Goal: Task Accomplishment & Management: Complete application form

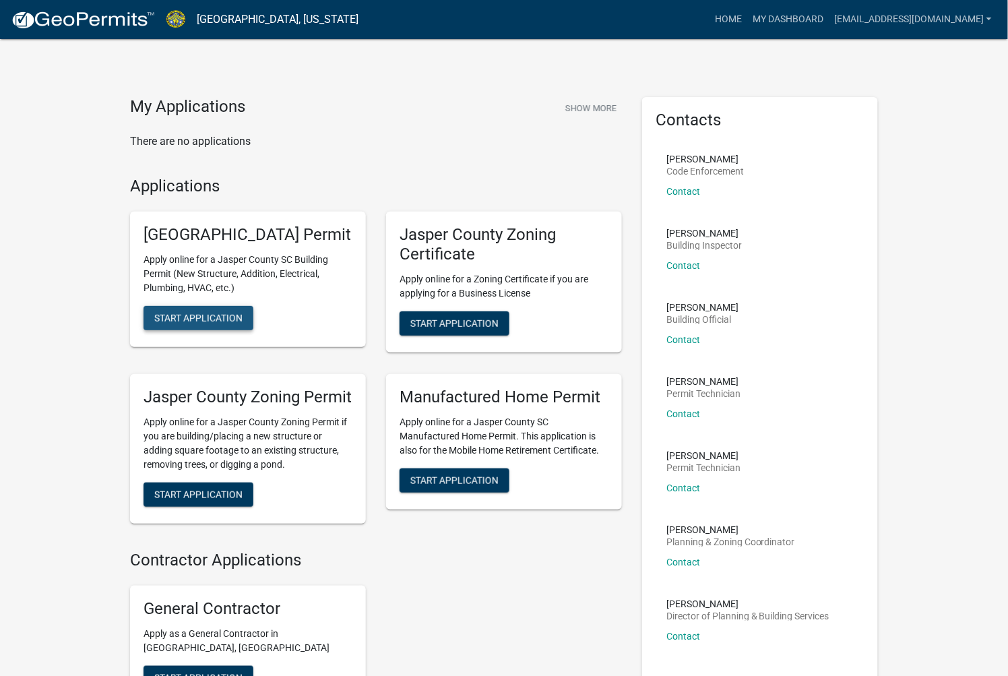
click at [209, 323] on span "Start Application" at bounding box center [198, 318] width 88 height 11
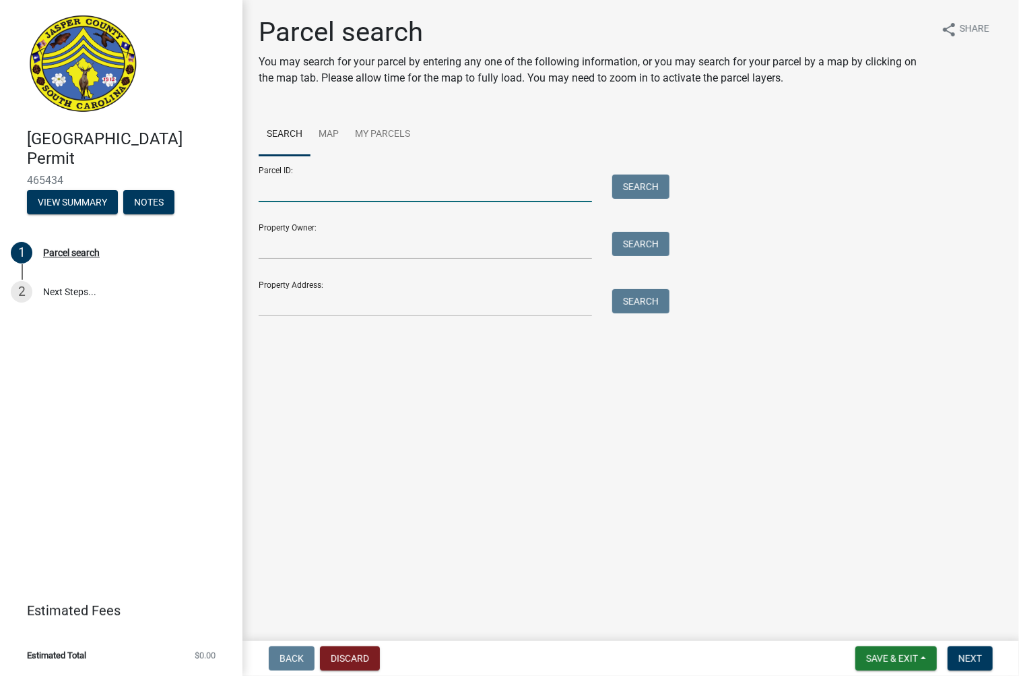
click at [300, 196] on input "Parcel ID:" at bounding box center [425, 188] width 333 height 28
click at [426, 185] on input "Parcel ID:" at bounding box center [425, 188] width 333 height 28
paste input "[PHONE_NUMBER]"
type input "[PHONE_NUMBER]"
click at [633, 186] on button "Search" at bounding box center [640, 186] width 57 height 24
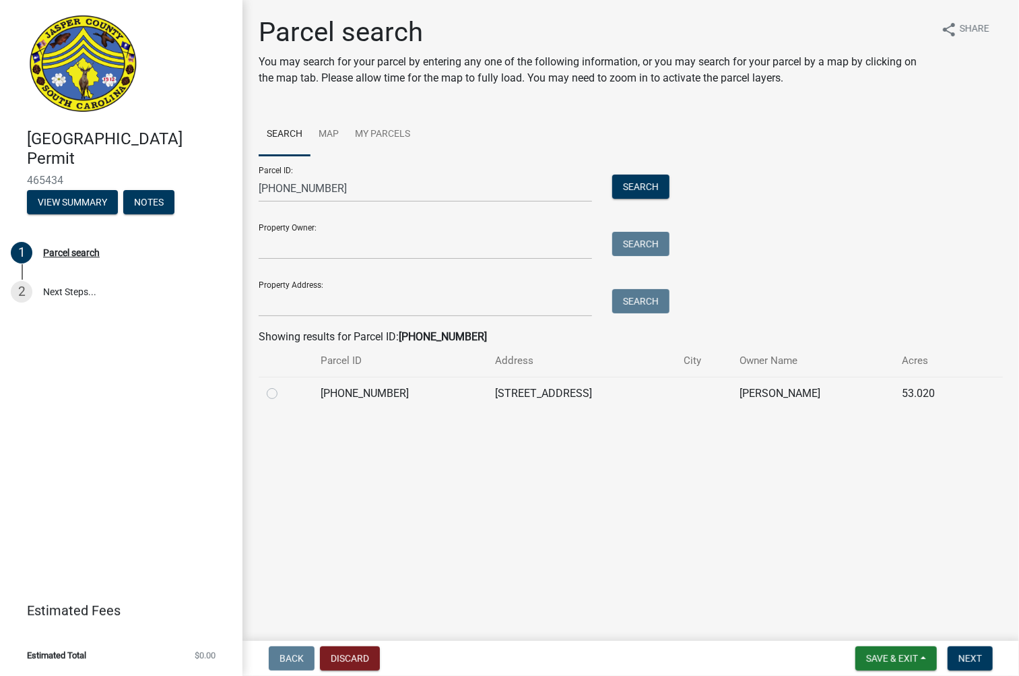
click at [283, 385] on label at bounding box center [283, 385] width 0 height 0
click at [283, 393] on input "radio" at bounding box center [287, 389] width 9 height 9
radio input "true"
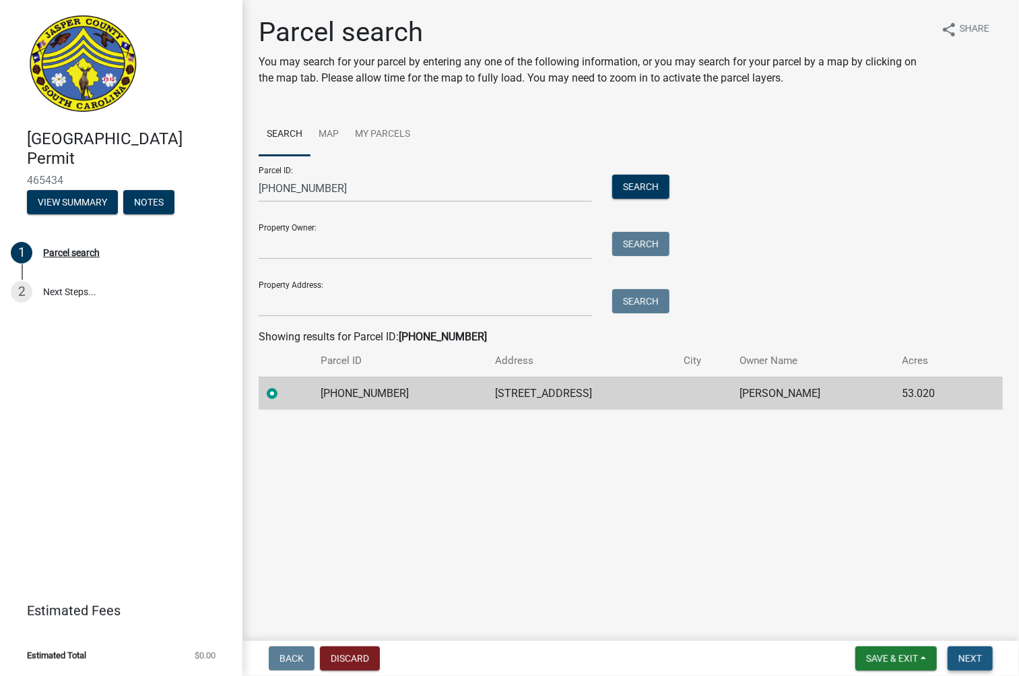
click at [951, 654] on button "Next" at bounding box center [970, 658] width 45 height 24
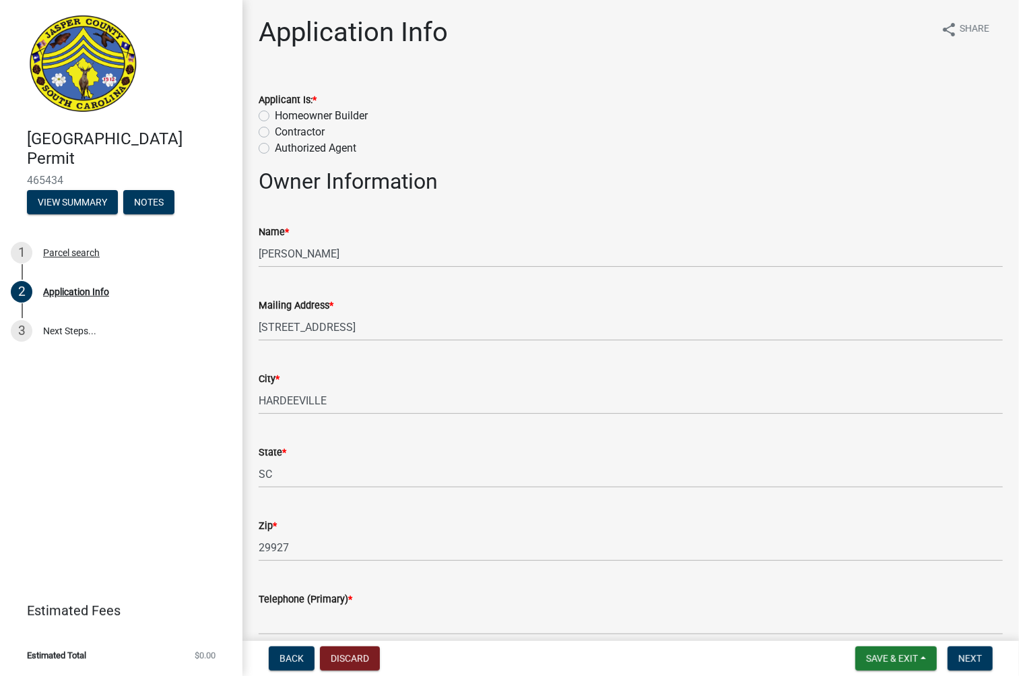
click at [275, 146] on label "Authorized Agent" at bounding box center [316, 148] width 82 height 16
click at [275, 146] on input "Authorized Agent" at bounding box center [279, 144] width 9 height 9
radio input "true"
click at [275, 130] on label "Contractor" at bounding box center [300, 132] width 50 height 16
click at [275, 130] on input "Contractor" at bounding box center [279, 128] width 9 height 9
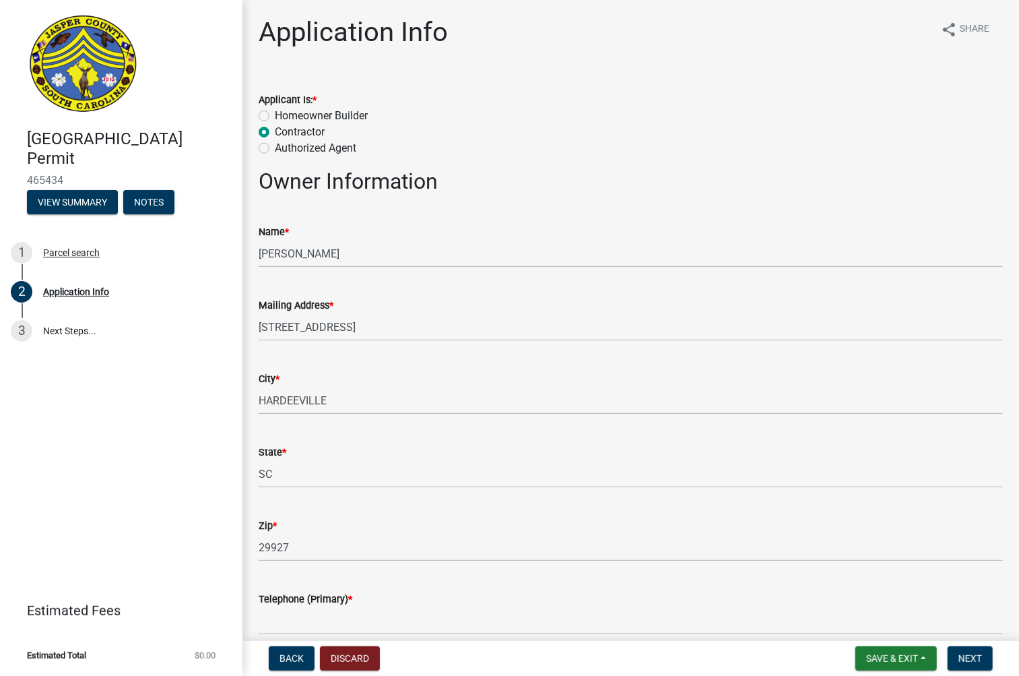
radio input "true"
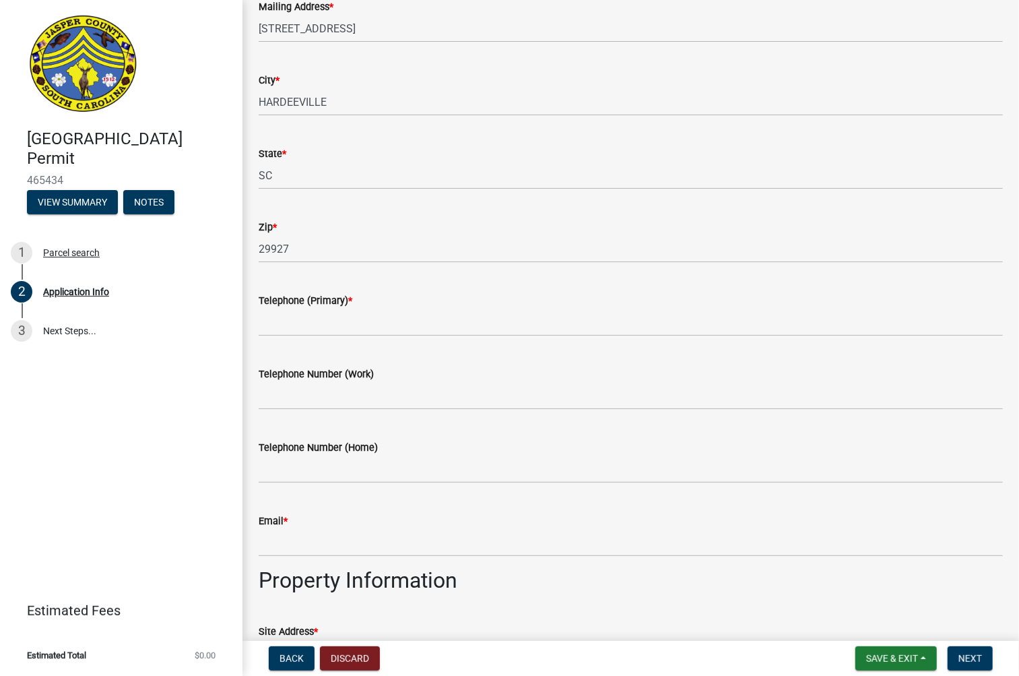
scroll to position [299, 0]
click at [386, 331] on input "Telephone (Primary) *" at bounding box center [631, 322] width 744 height 28
type input "7863016132"
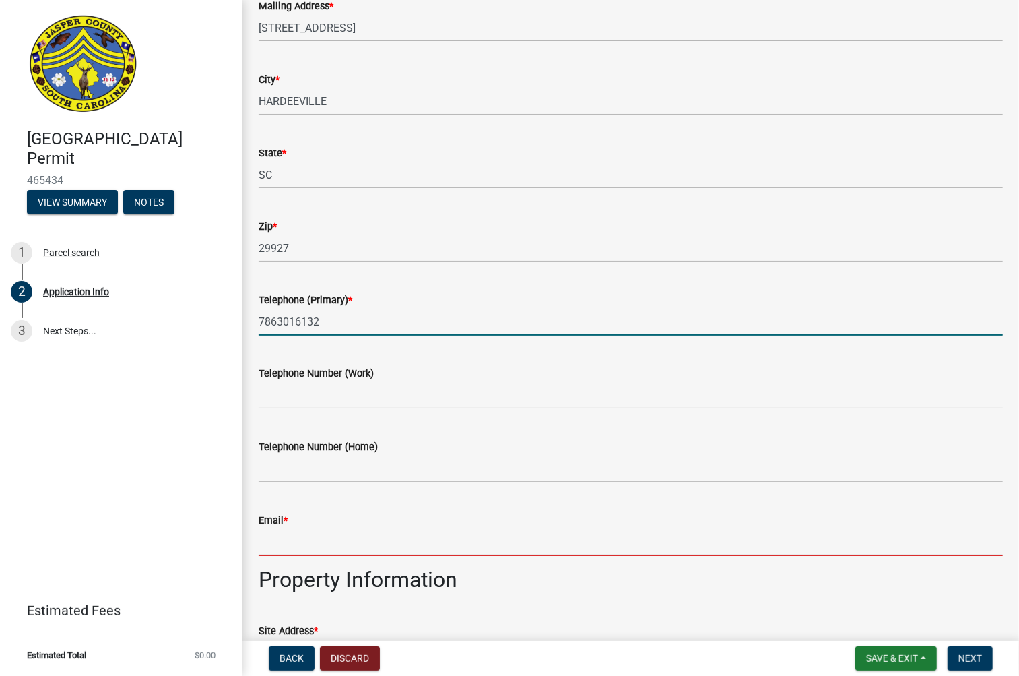
type input "[EMAIL_ADDRESS][DOMAIN_NAME]"
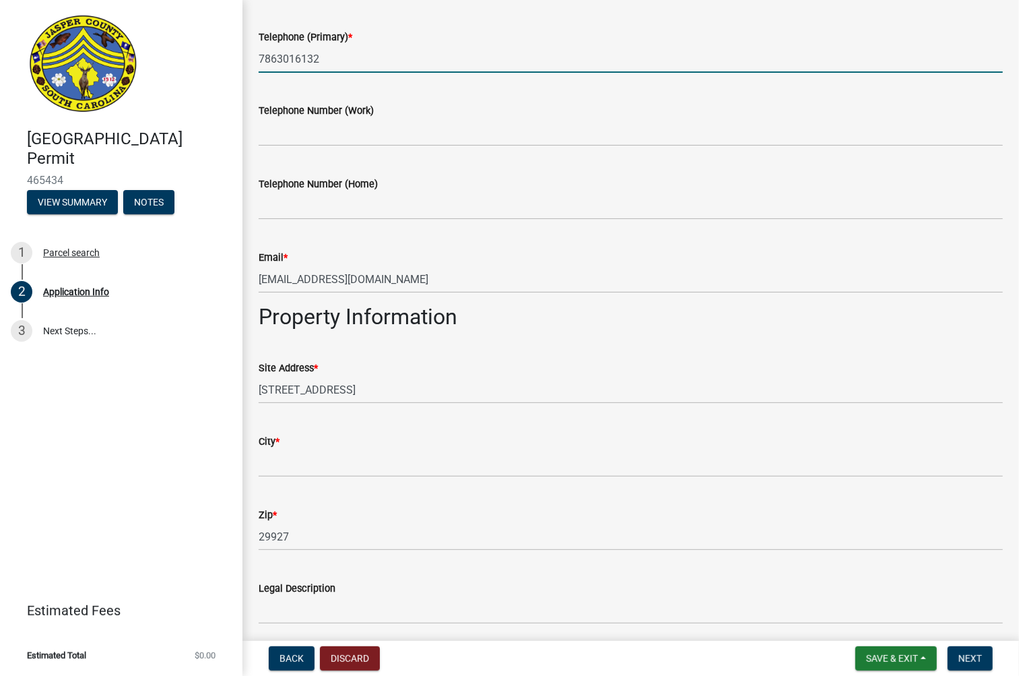
scroll to position [598, 0]
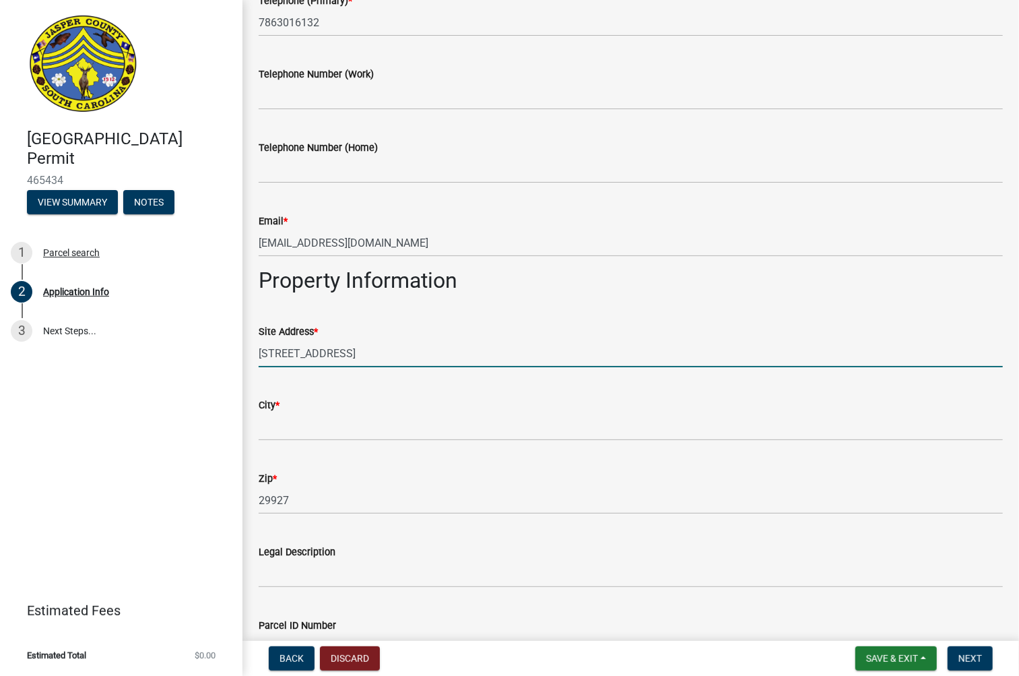
click at [266, 354] on input "[STREET_ADDRESS]" at bounding box center [631, 354] width 744 height 28
click at [278, 352] on input "[STREET_ADDRESS]" at bounding box center [631, 354] width 744 height 28
drag, startPoint x: 279, startPoint y: 352, endPoint x: 292, endPoint y: 352, distance: 12.8
click at [284, 352] on input "[STREET_ADDRESS]" at bounding box center [631, 354] width 744 height 28
drag, startPoint x: 468, startPoint y: 349, endPoint x: 445, endPoint y: 349, distance: 22.9
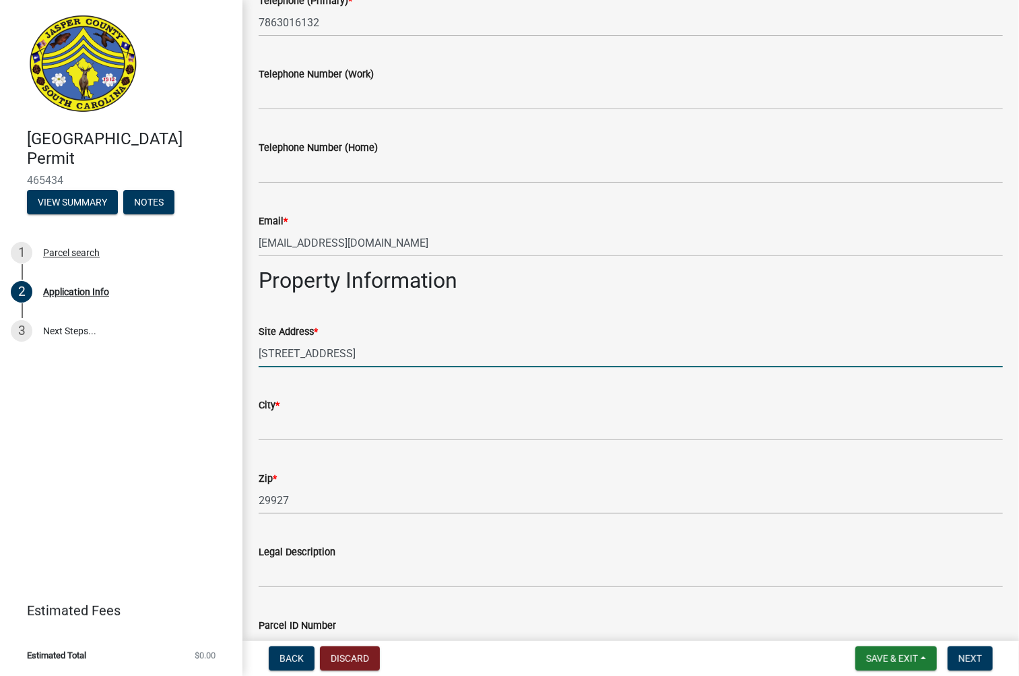
click at [445, 349] on input "[STREET_ADDRESS]" at bounding box center [631, 354] width 744 height 28
type input "[STREET_ADDRESS]"
click at [389, 422] on input "City *" at bounding box center [631, 427] width 744 height 28
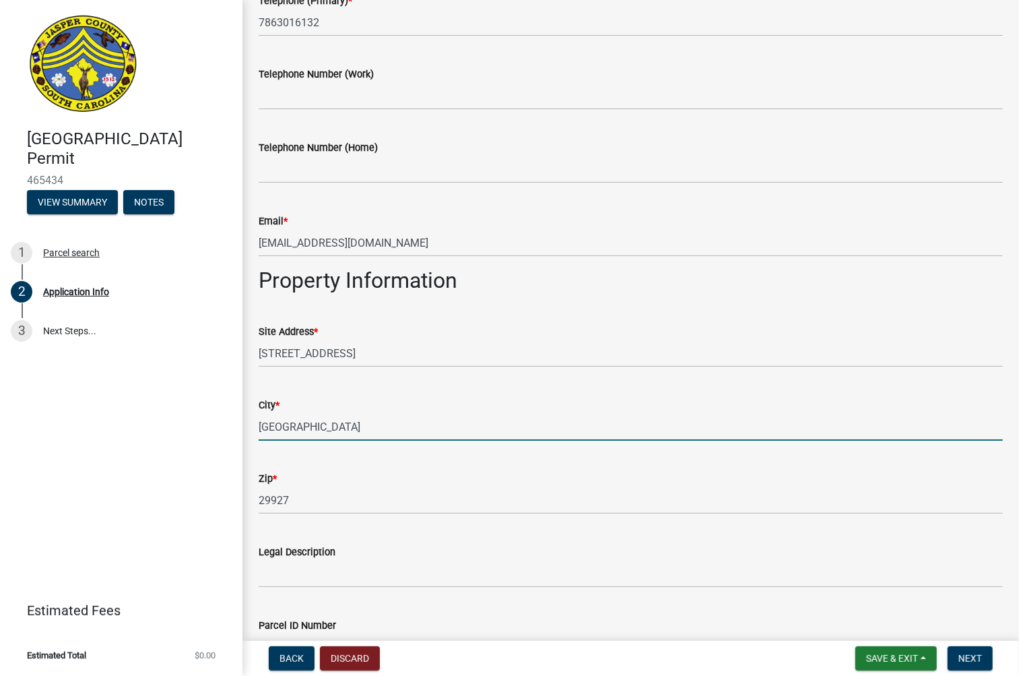
type input "[GEOGRAPHIC_DATA]"
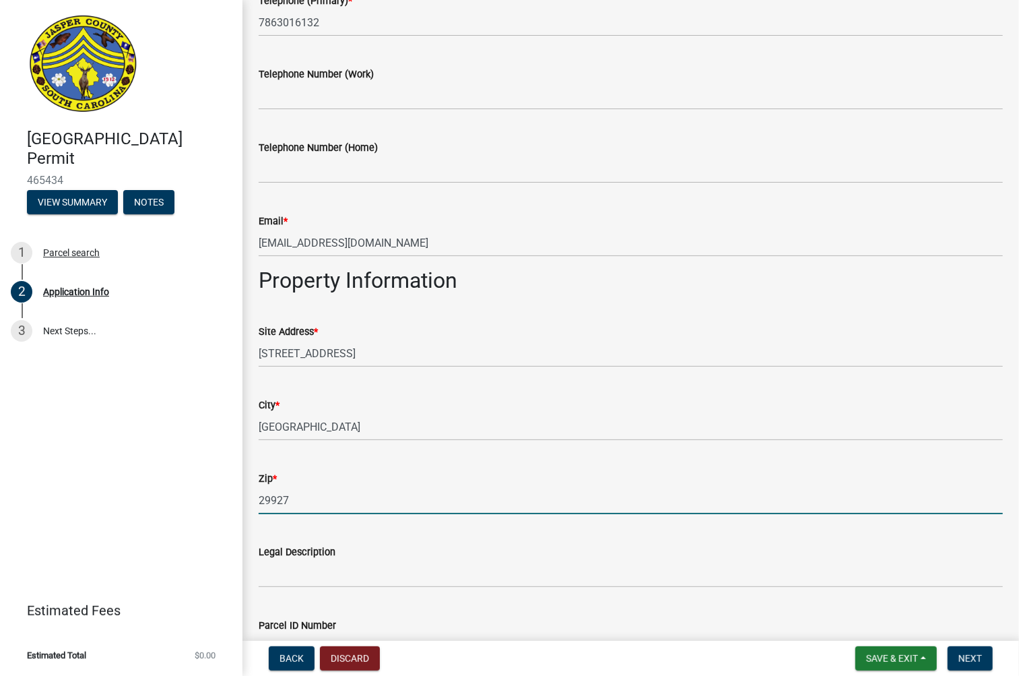
click at [342, 504] on input "29927" at bounding box center [631, 500] width 744 height 28
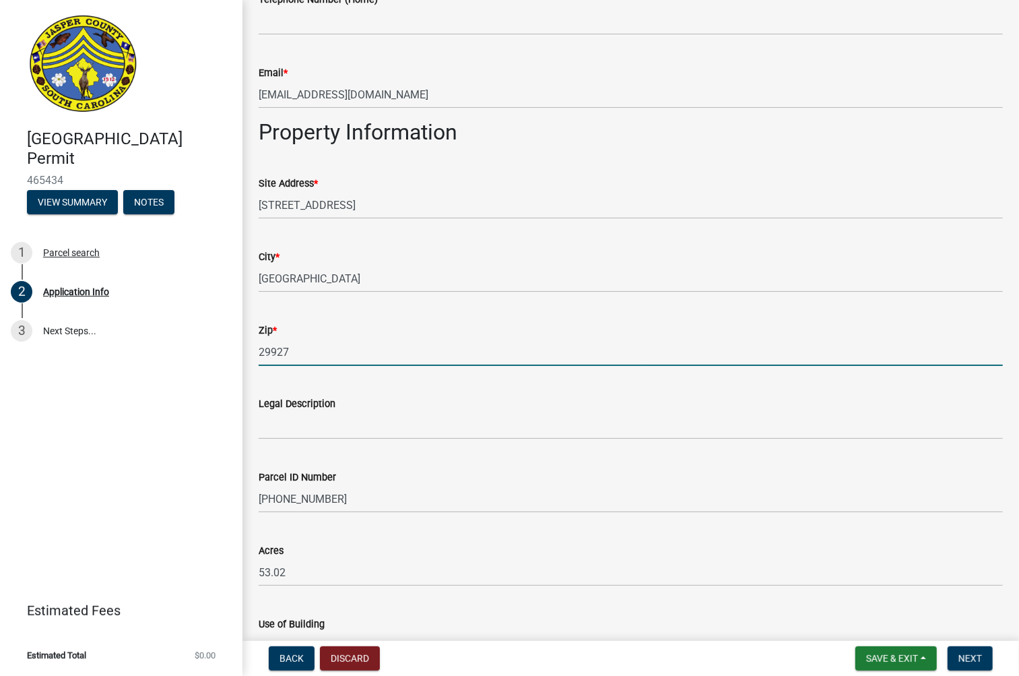
scroll to position [748, 0]
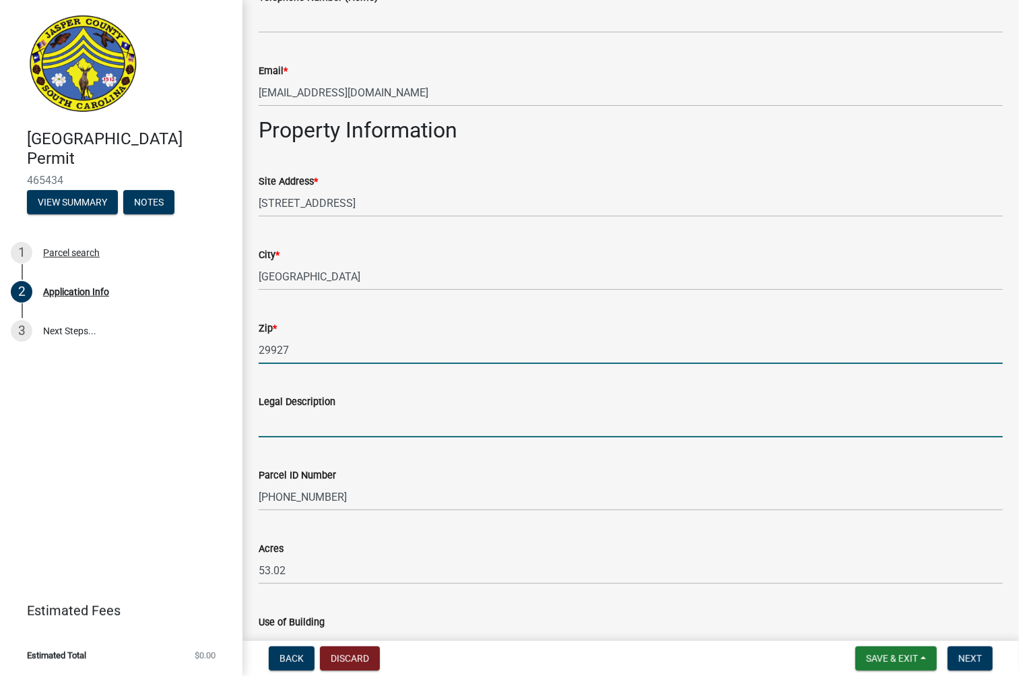
click at [349, 435] on input "Legal Description" at bounding box center [631, 424] width 744 height 28
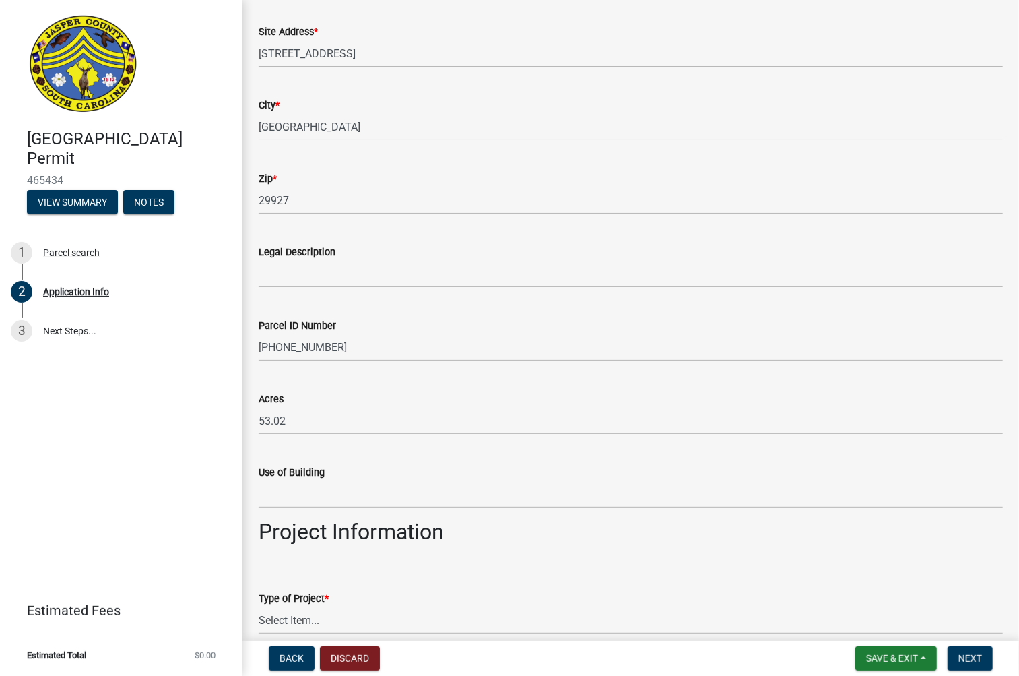
scroll to position [973, 0]
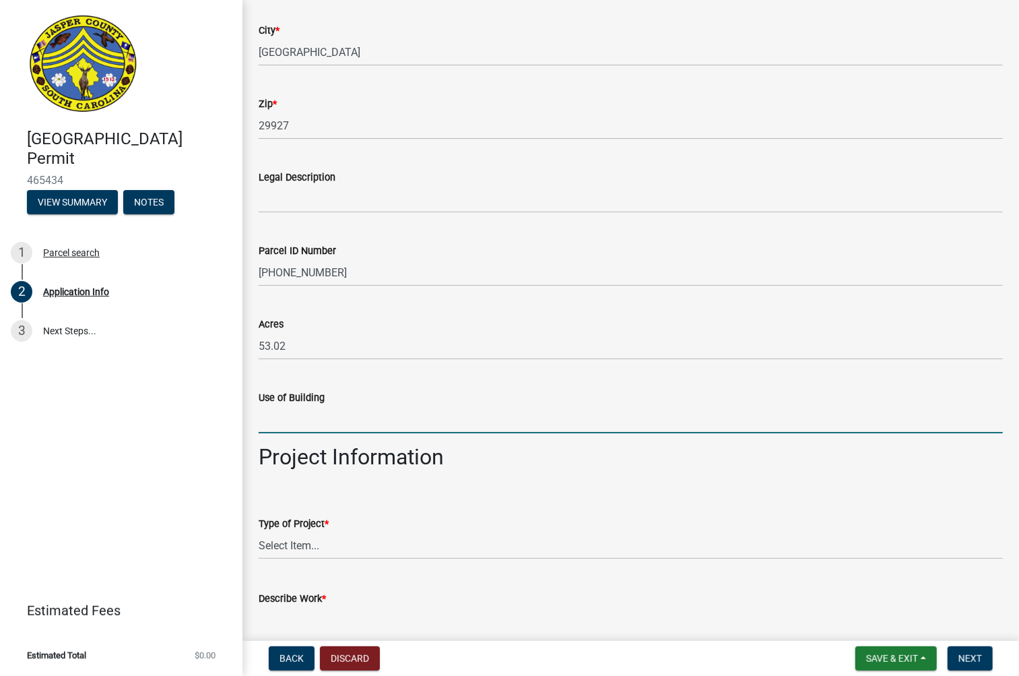
click at [371, 426] on input "Use of Building" at bounding box center [631, 420] width 744 height 28
type input "Cell Tower"
click at [302, 549] on select "Select Item... Construction Trailer/Shipping Container Residential Demolition C…" at bounding box center [631, 546] width 744 height 28
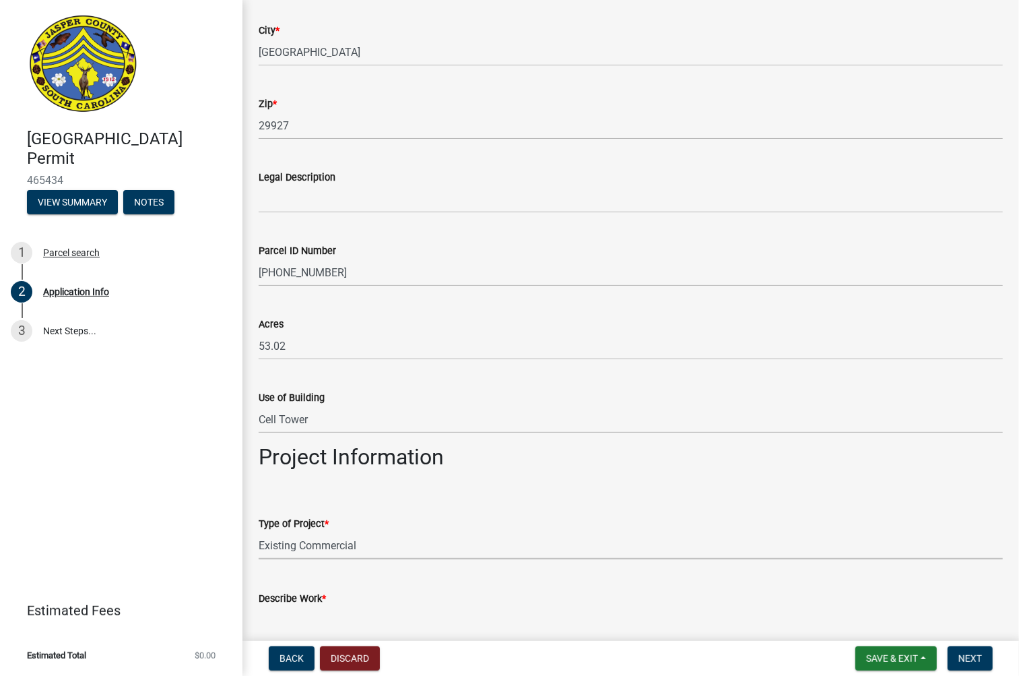
click at [259, 532] on select "Select Item... Construction Trailer/Shipping Container Residential Demolition C…" at bounding box center [631, 546] width 744 height 28
select select "9ee69ee8-4d28-486b-bc7b-e904e70aa828"
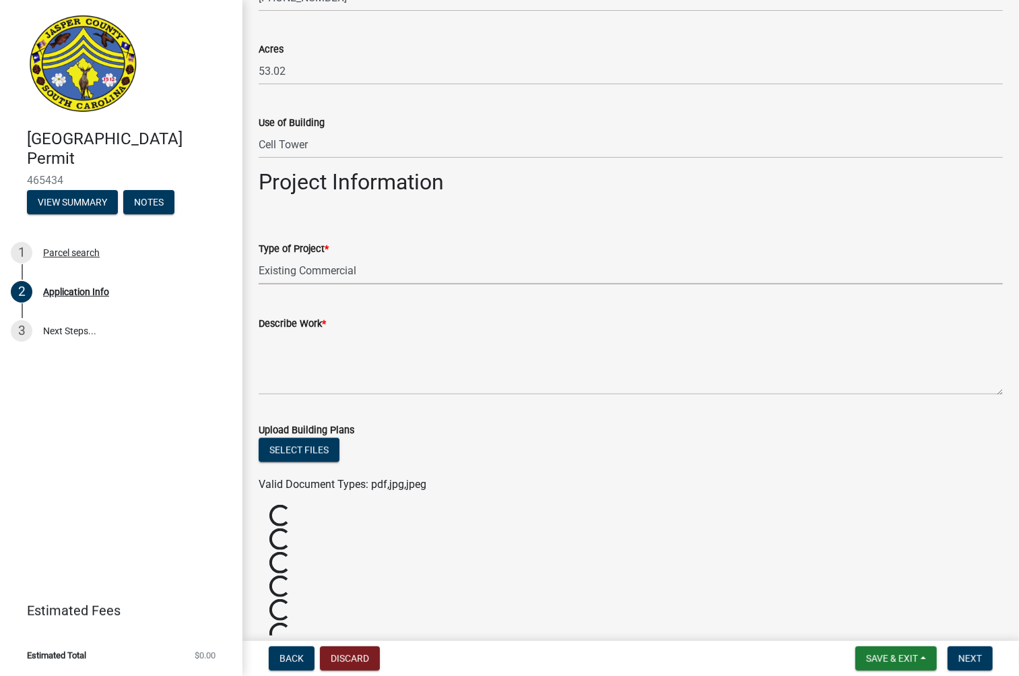
scroll to position [1272, 0]
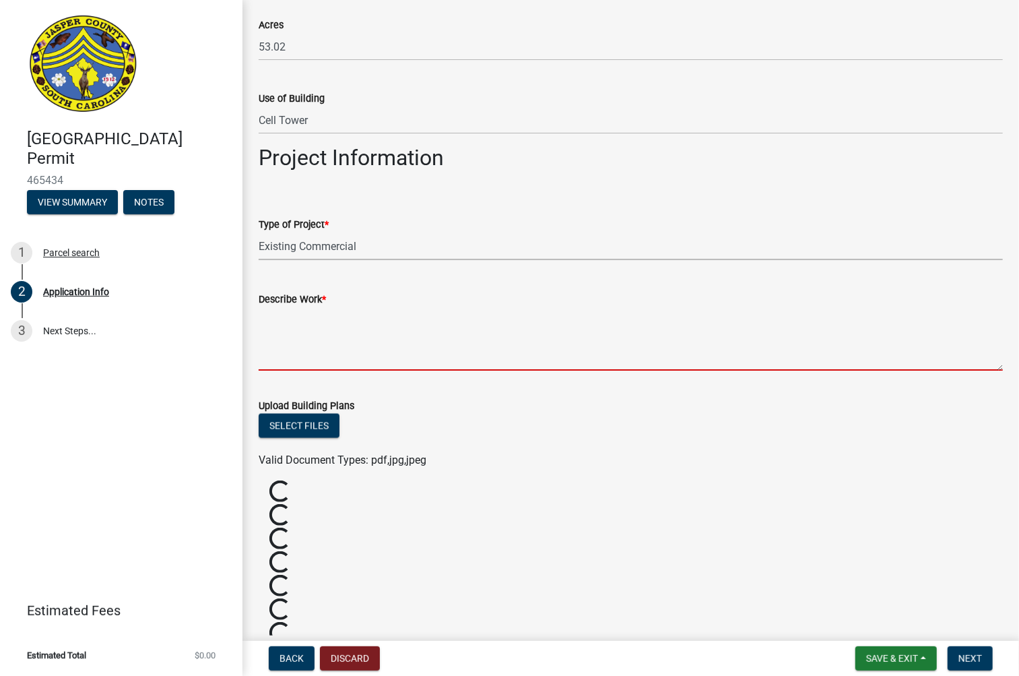
click at [342, 342] on textarea "Describe Work *" at bounding box center [631, 338] width 744 height 63
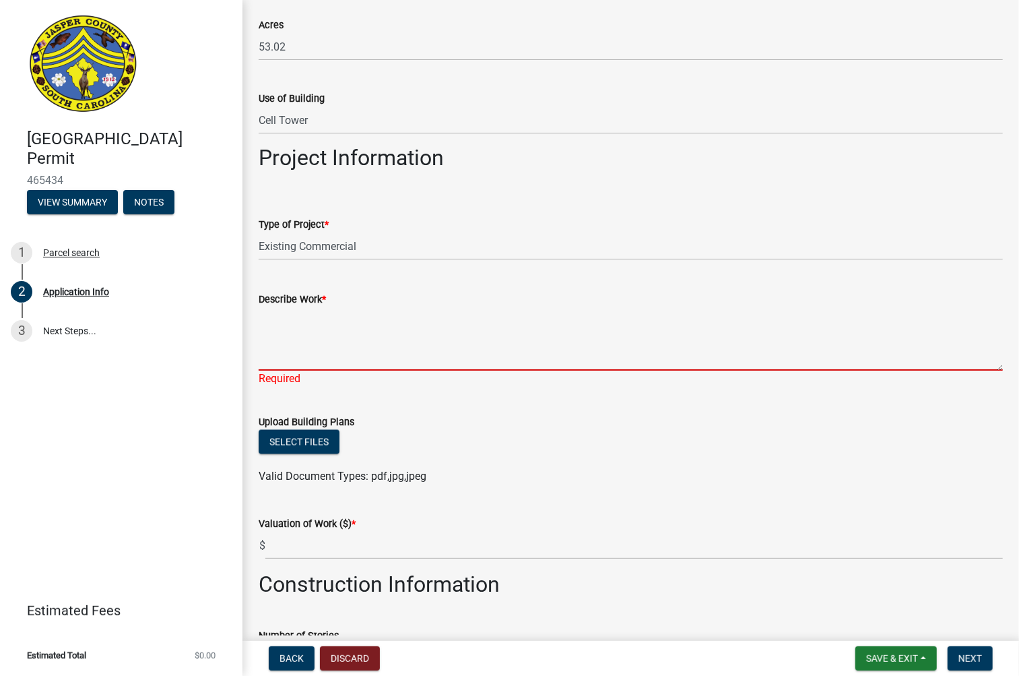
click at [319, 344] on textarea "Describe Work *" at bounding box center [631, 338] width 744 height 63
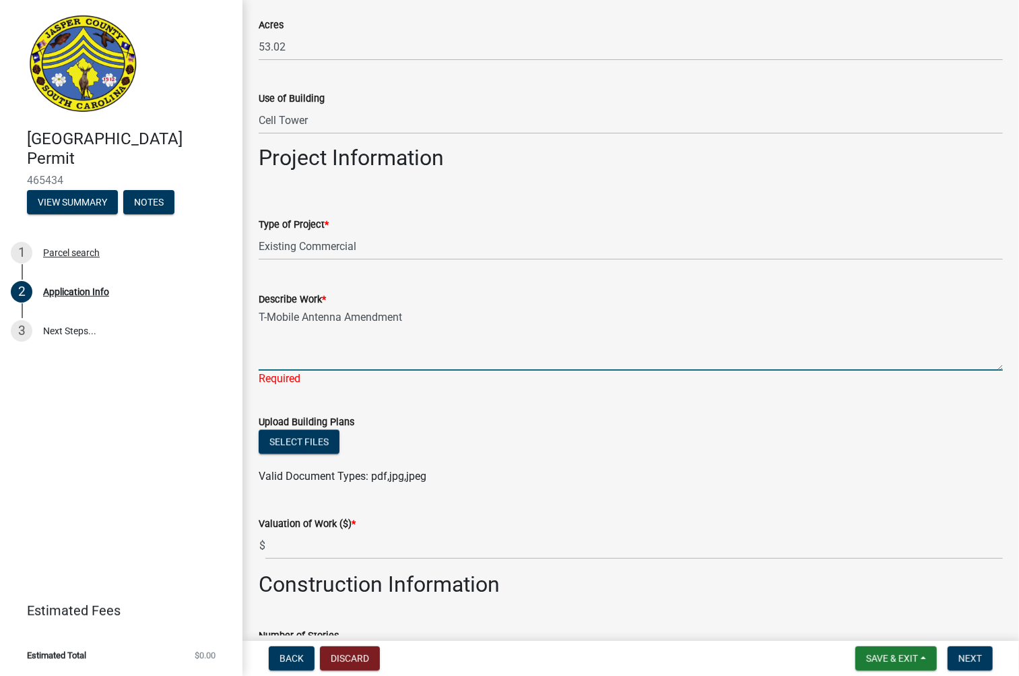
click at [260, 313] on textarea "T-Mobile Antenna Amendment" at bounding box center [631, 338] width 744 height 63
click at [505, 323] on textarea "Proposed T-Mobile Antenna Amendment" at bounding box center [631, 338] width 744 height 63
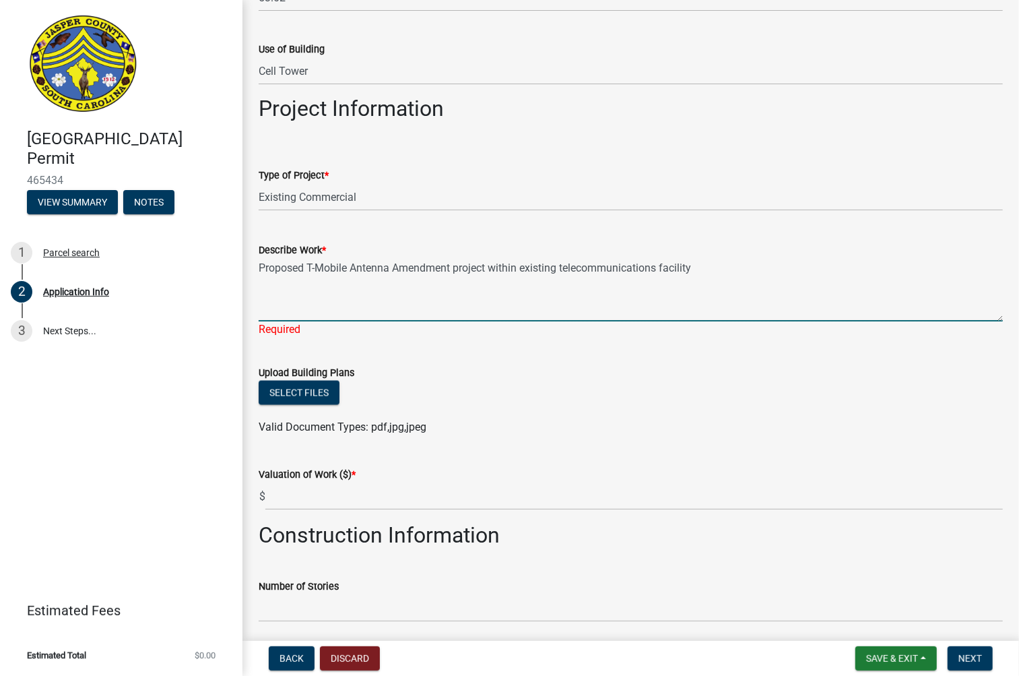
scroll to position [1347, 0]
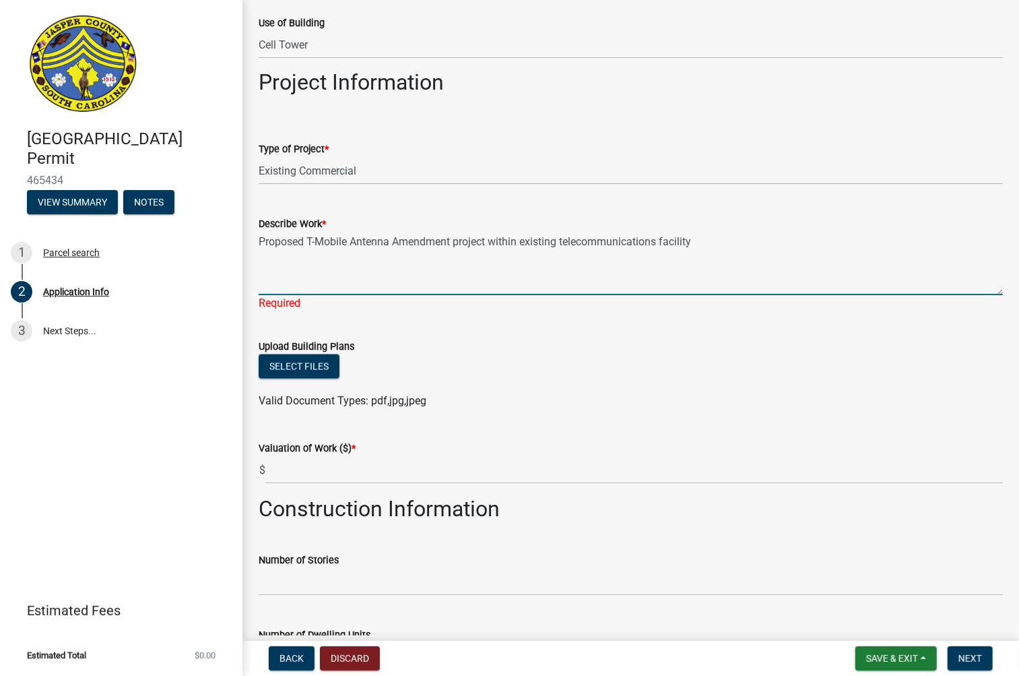
type textarea "Proposed T-Mobile Antenna Amendment project within existing telecommunications …"
click at [483, 353] on form "Upload Building Plans Select files Valid Document Types: pdf,jpg,jpeg" at bounding box center [631, 365] width 744 height 87
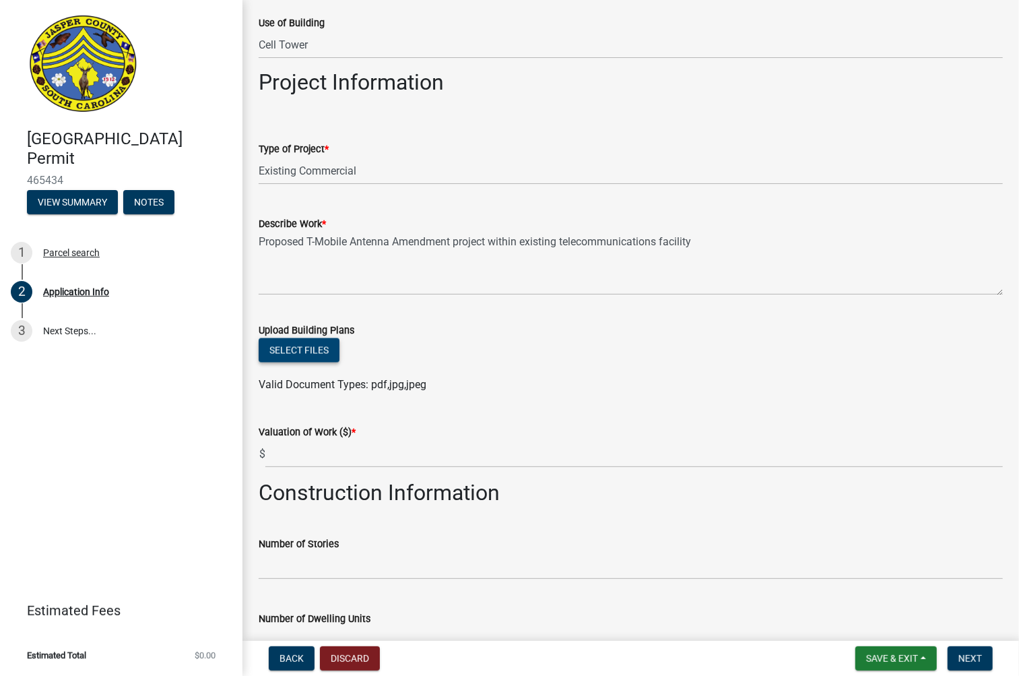
click at [317, 352] on button "Select files" at bounding box center [299, 350] width 81 height 24
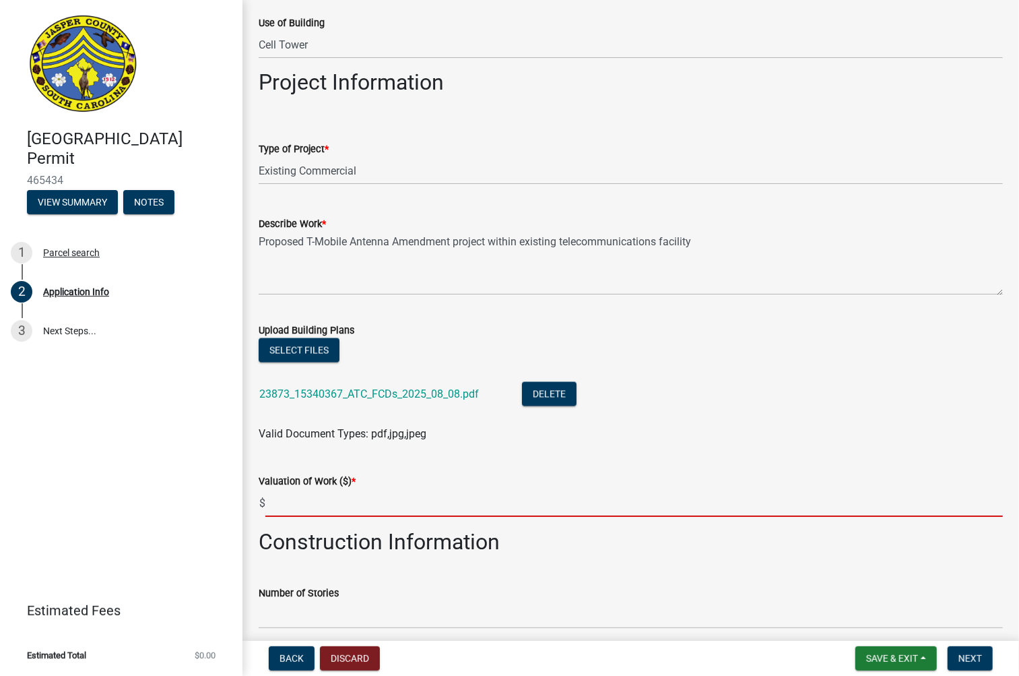
click at [344, 513] on input "text" at bounding box center [634, 503] width 738 height 28
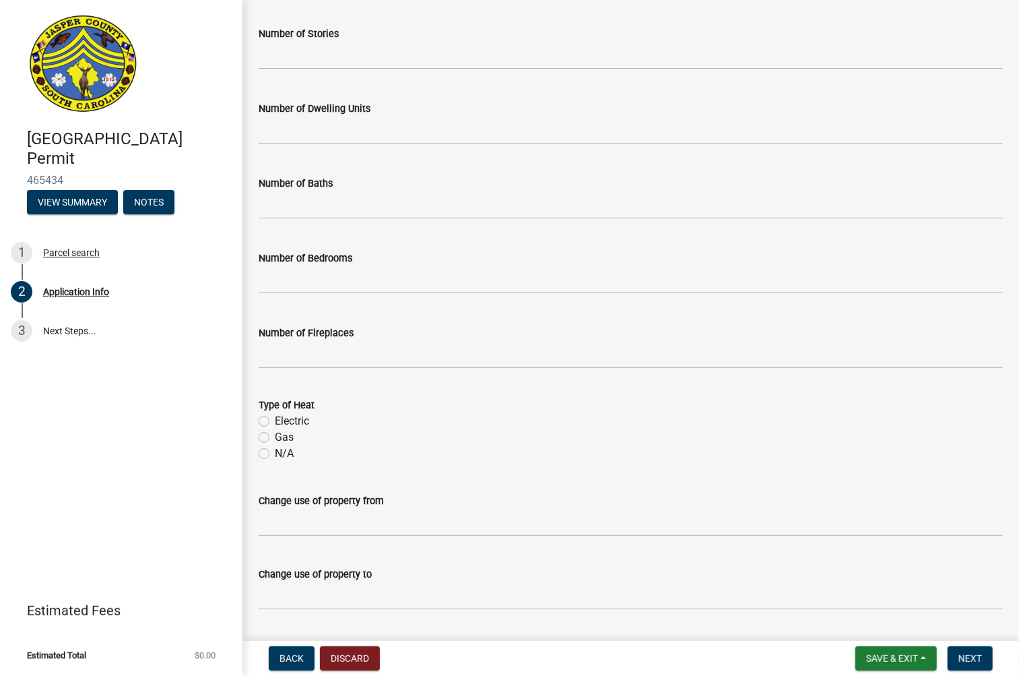
scroll to position [1943, 0]
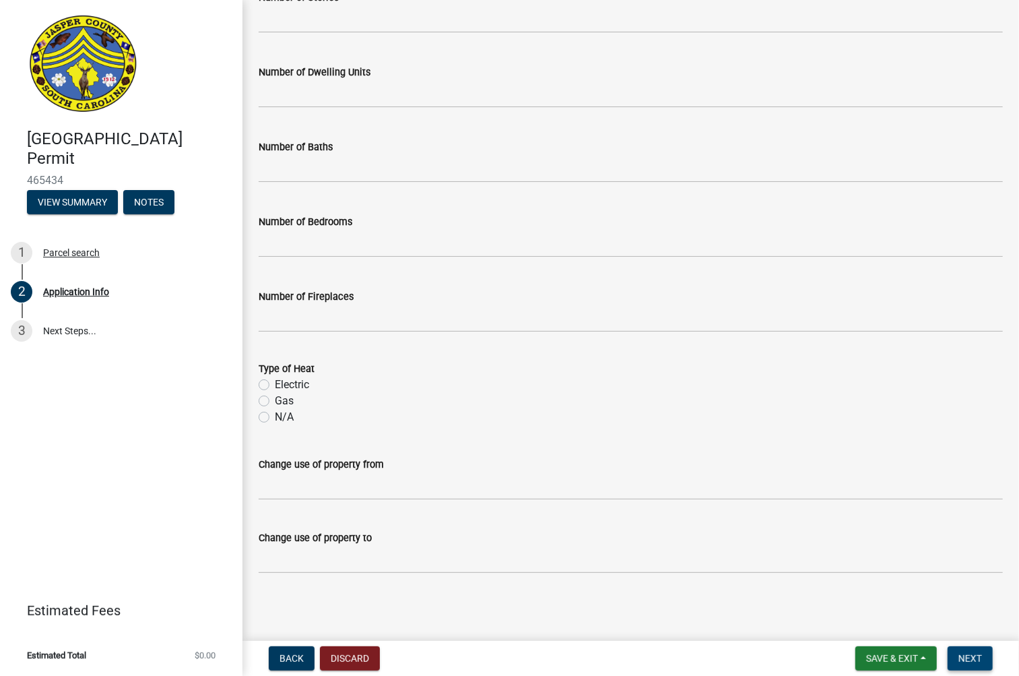
type input "15000"
click at [971, 659] on span "Next" at bounding box center [971, 658] width 24 height 11
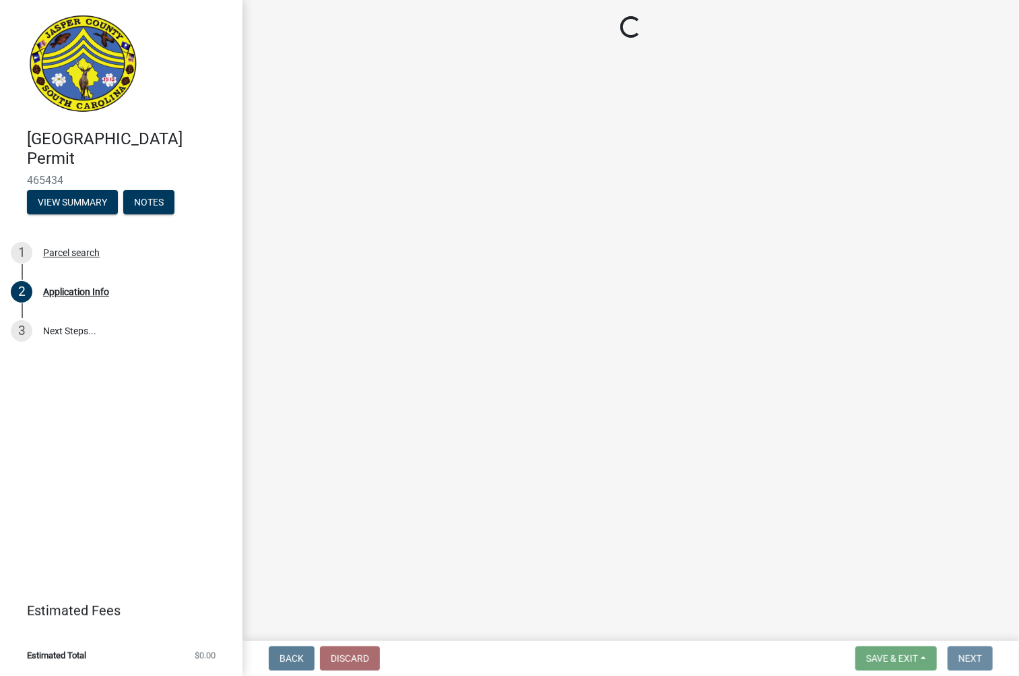
scroll to position [0, 0]
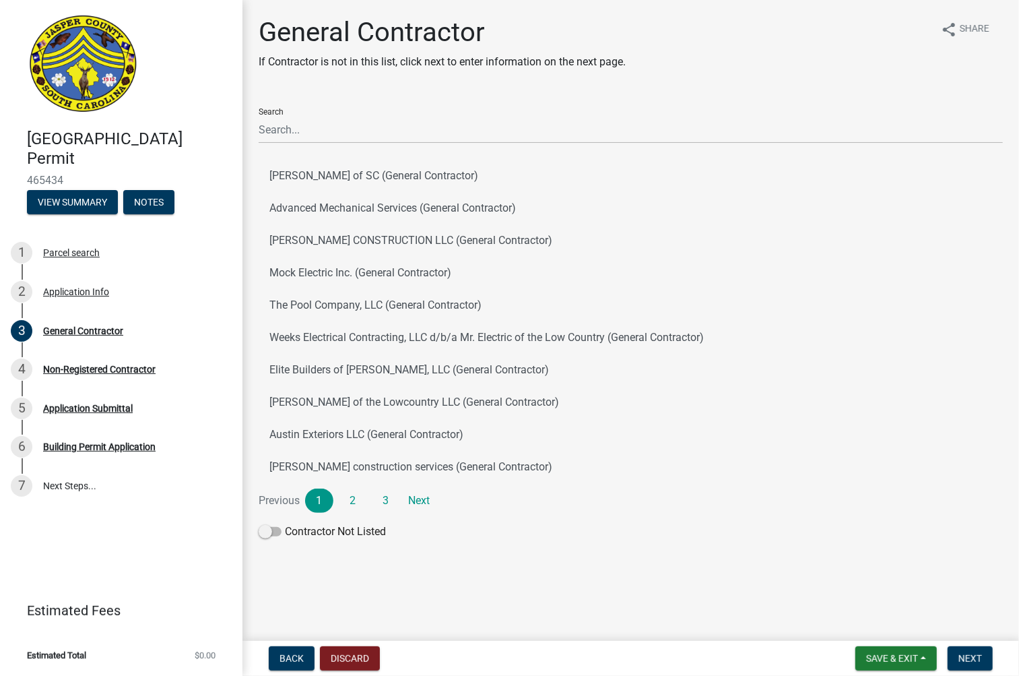
click at [49, 179] on span "465434" at bounding box center [121, 180] width 189 height 13
copy span "465434"
click at [338, 129] on input "Search" at bounding box center [631, 130] width 744 height 28
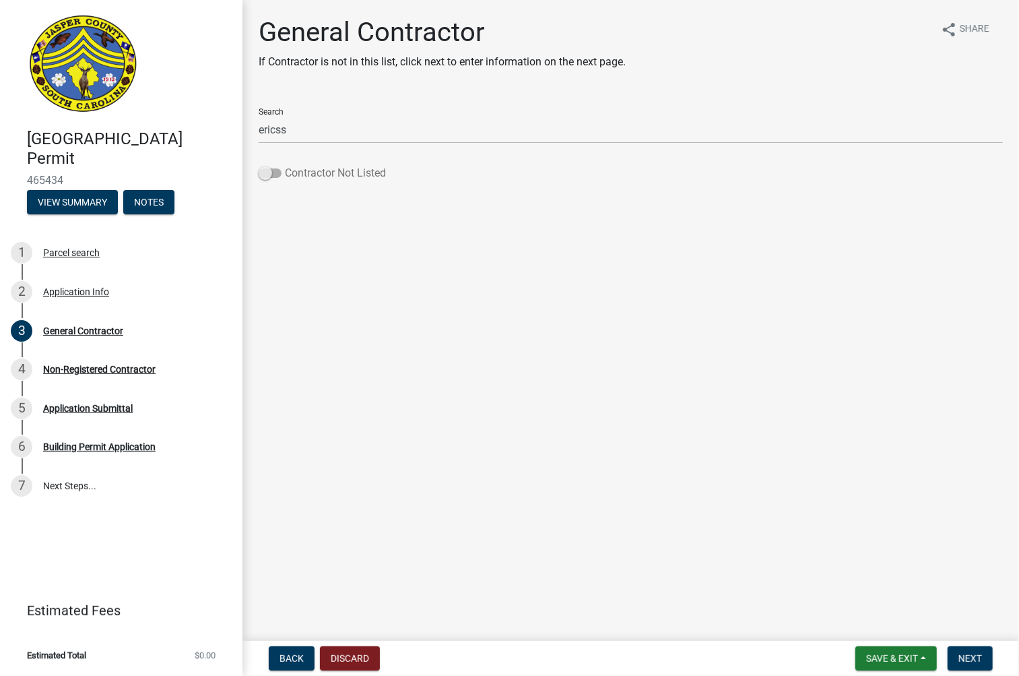
click at [267, 172] on span at bounding box center [270, 172] width 23 height 9
click at [285, 165] on input "Contractor Not Listed" at bounding box center [285, 165] width 0 height 0
click at [331, 128] on input "ericss" at bounding box center [631, 130] width 744 height 28
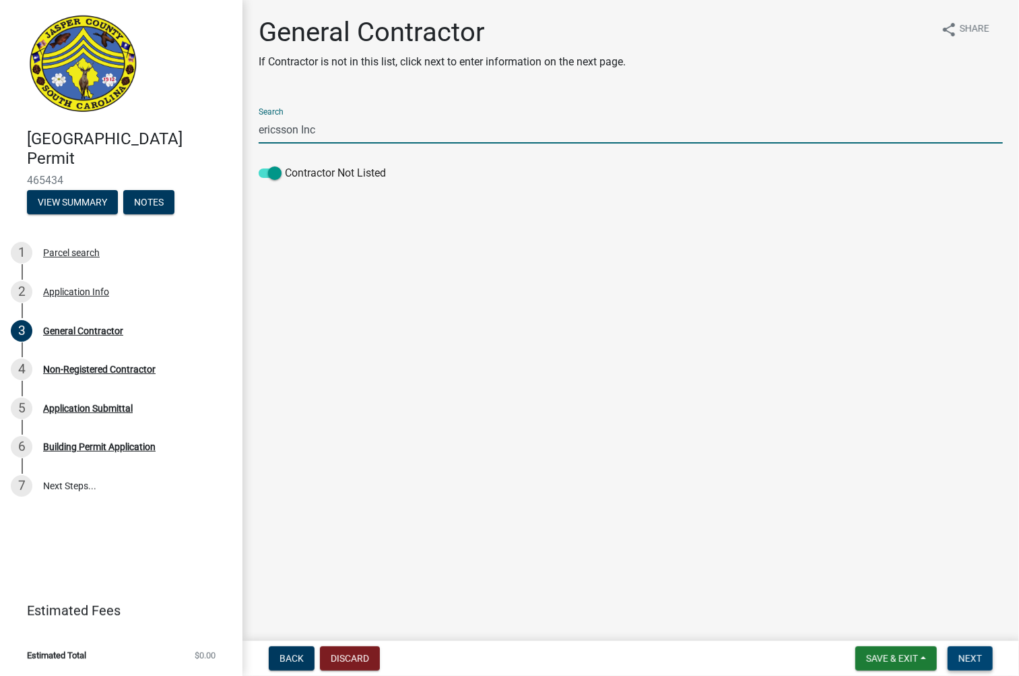
type input "ericsson Inc"
click at [975, 662] on span "Next" at bounding box center [971, 658] width 24 height 11
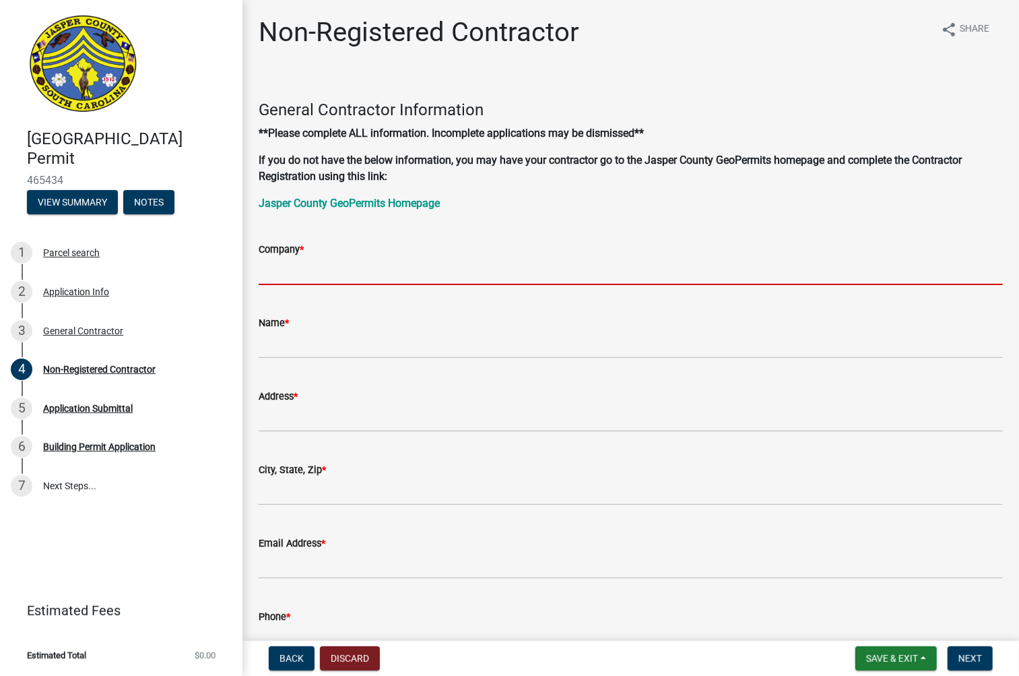
click at [479, 271] on input "Company *" at bounding box center [631, 271] width 744 height 28
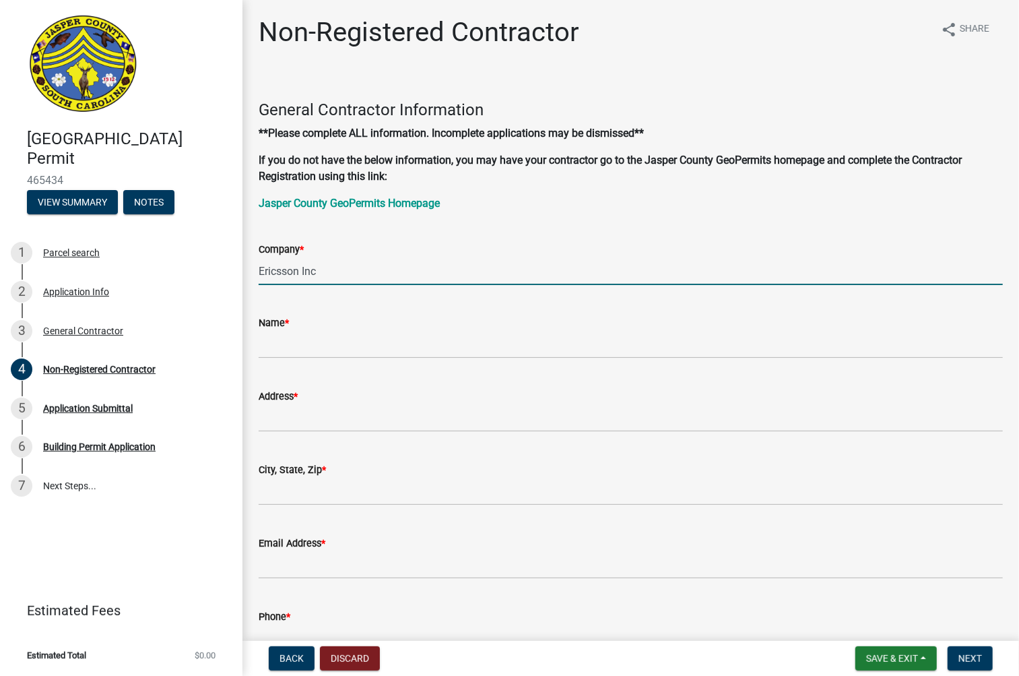
type input "Ericsson Inc"
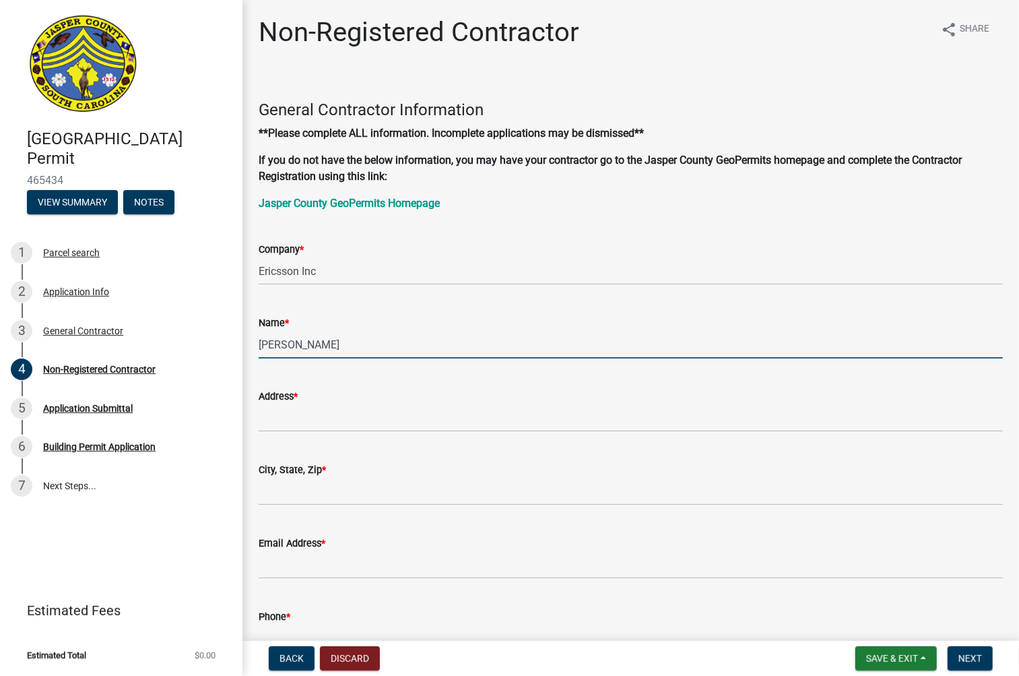
type input "[PERSON_NAME]"
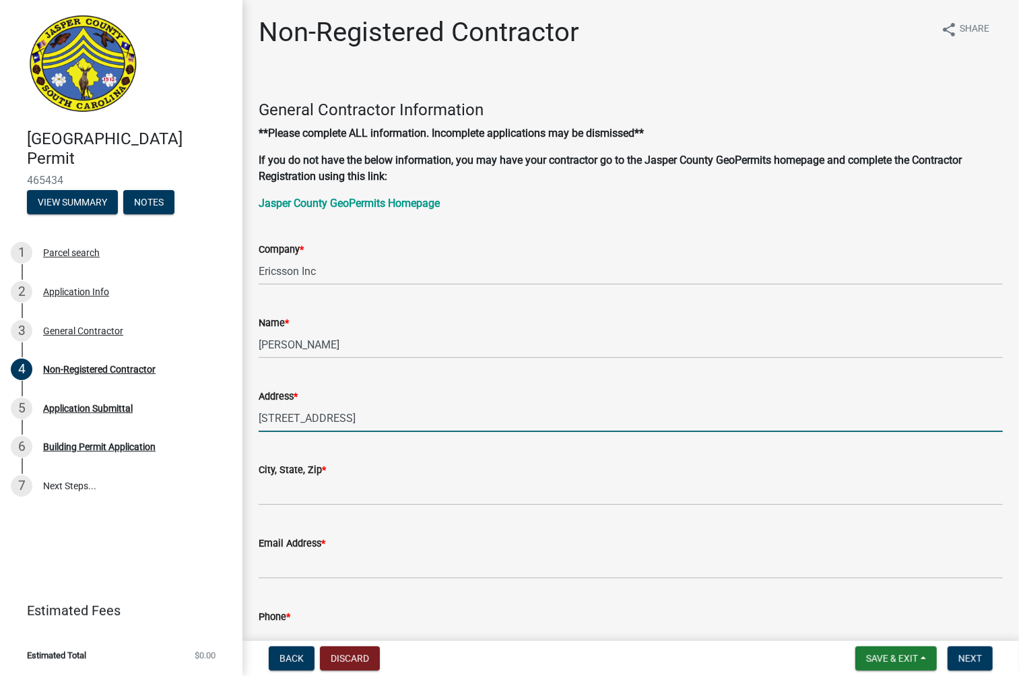
type input "[STREET_ADDRESS]"
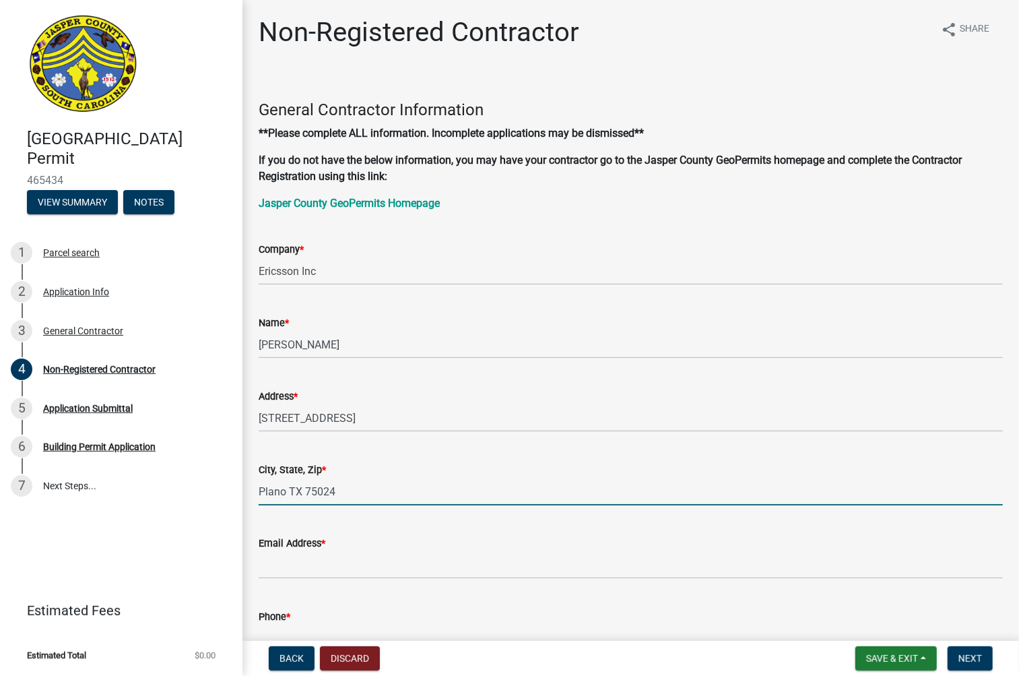
type input "Plano TX 75024"
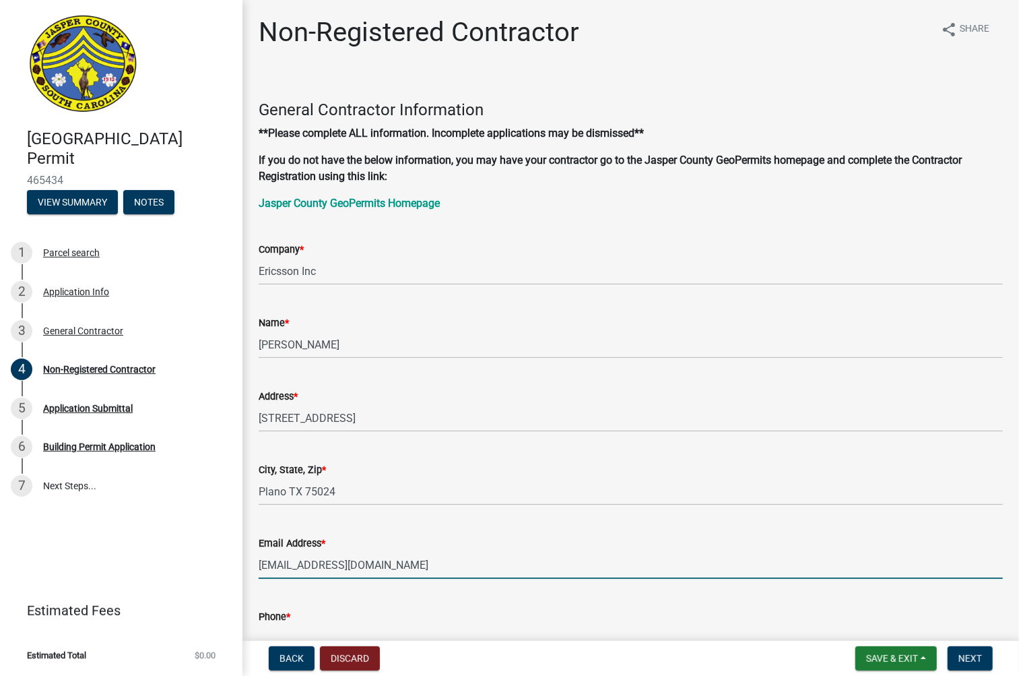
type input "[EMAIL_ADDRESS][DOMAIN_NAME]"
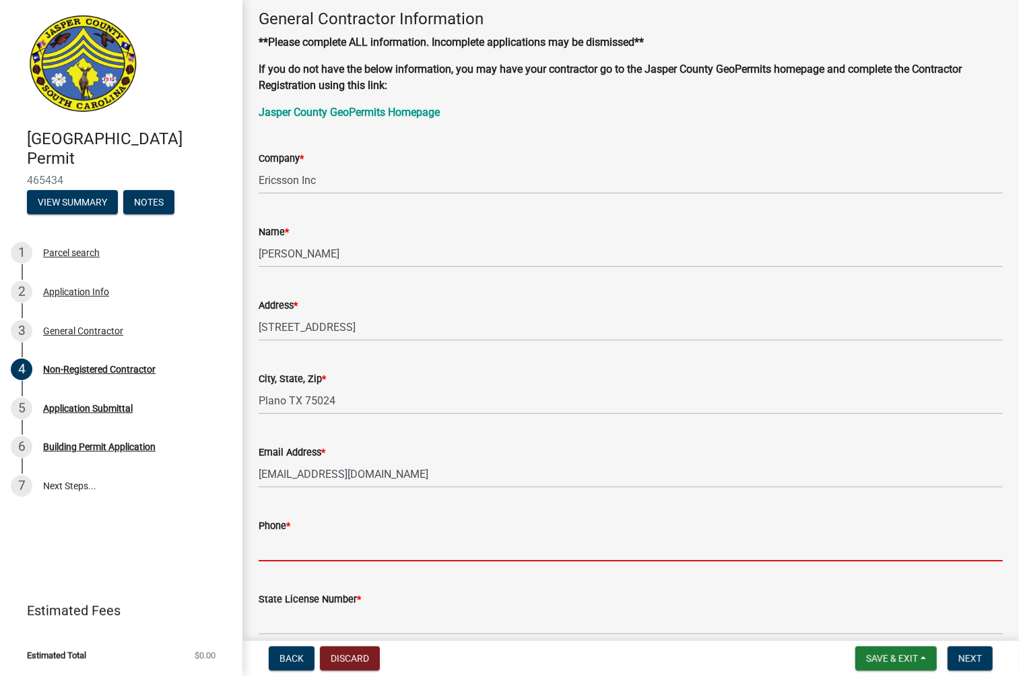
scroll to position [241, 0]
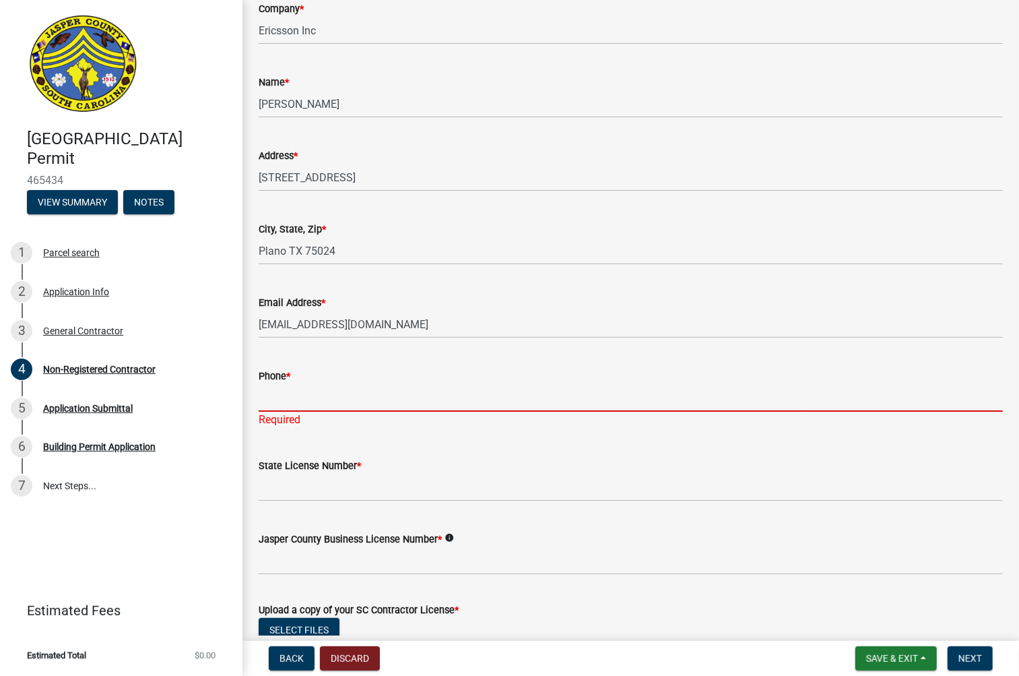
paste input "[PHONE_NUMBER]"
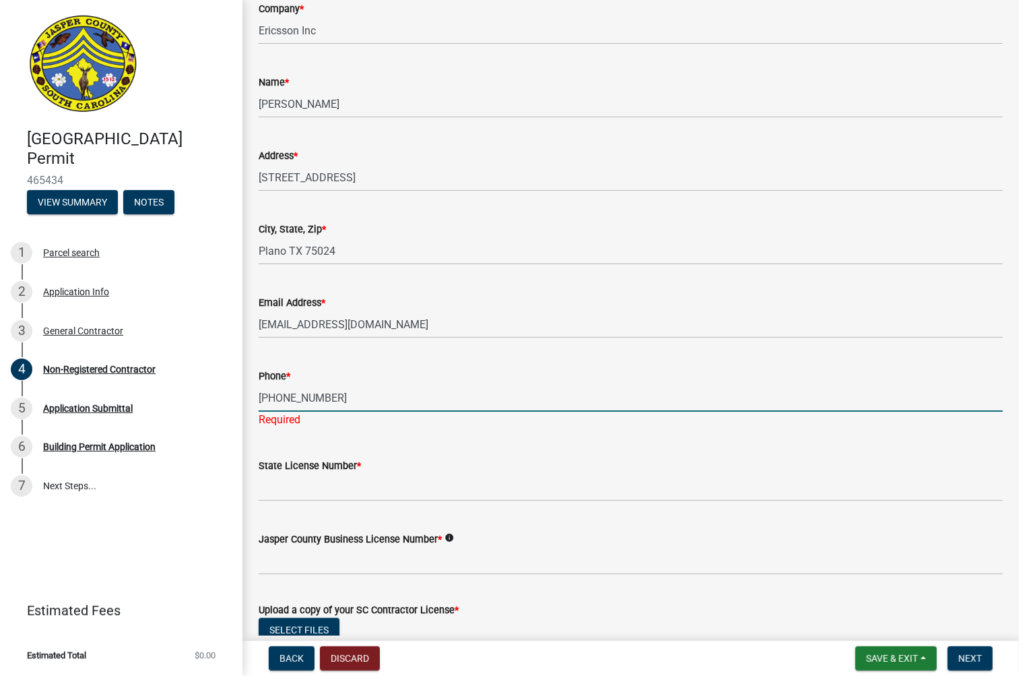
type input "[PHONE_NUMBER]"
click at [345, 490] on wm-data-entity-input "State License Number *" at bounding box center [631, 475] width 744 height 73
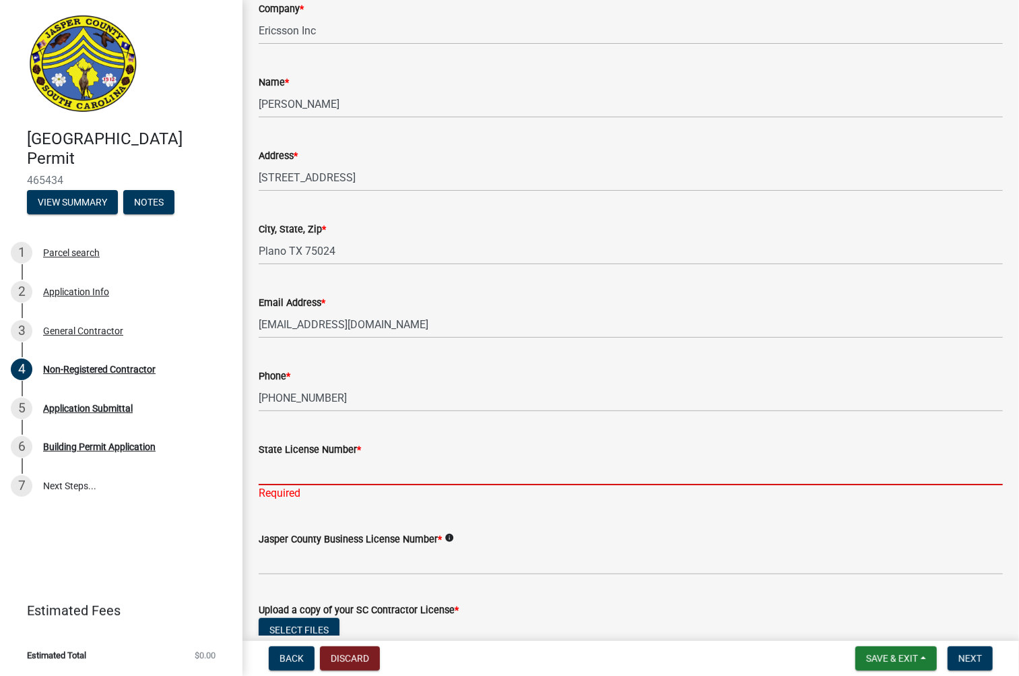
paste input "CLG.116197"
type input "CLG.116197"
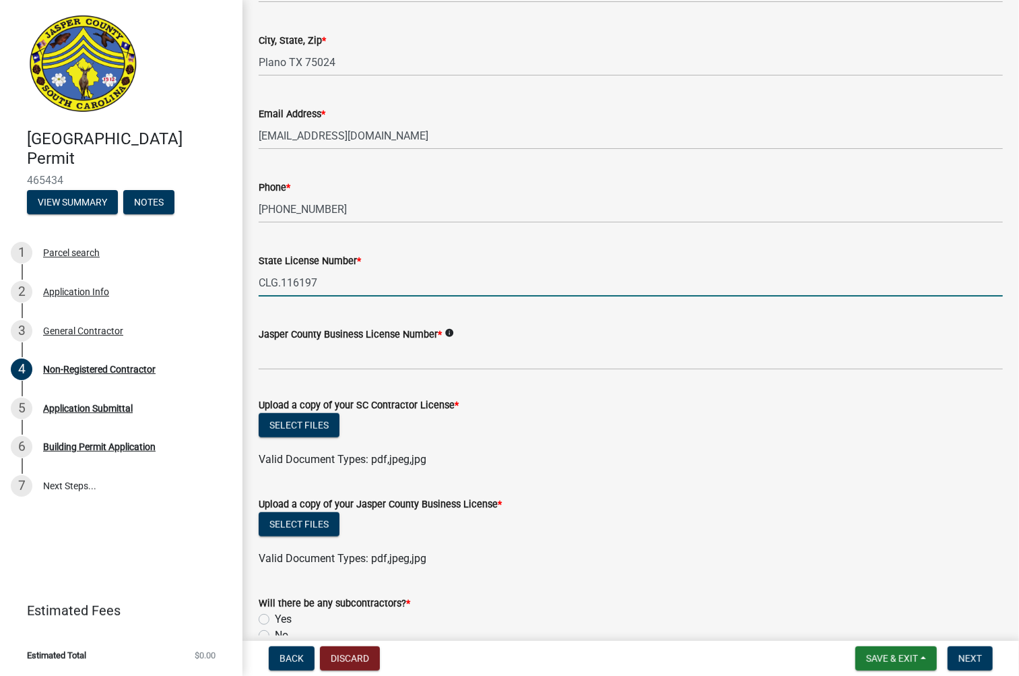
scroll to position [466, 0]
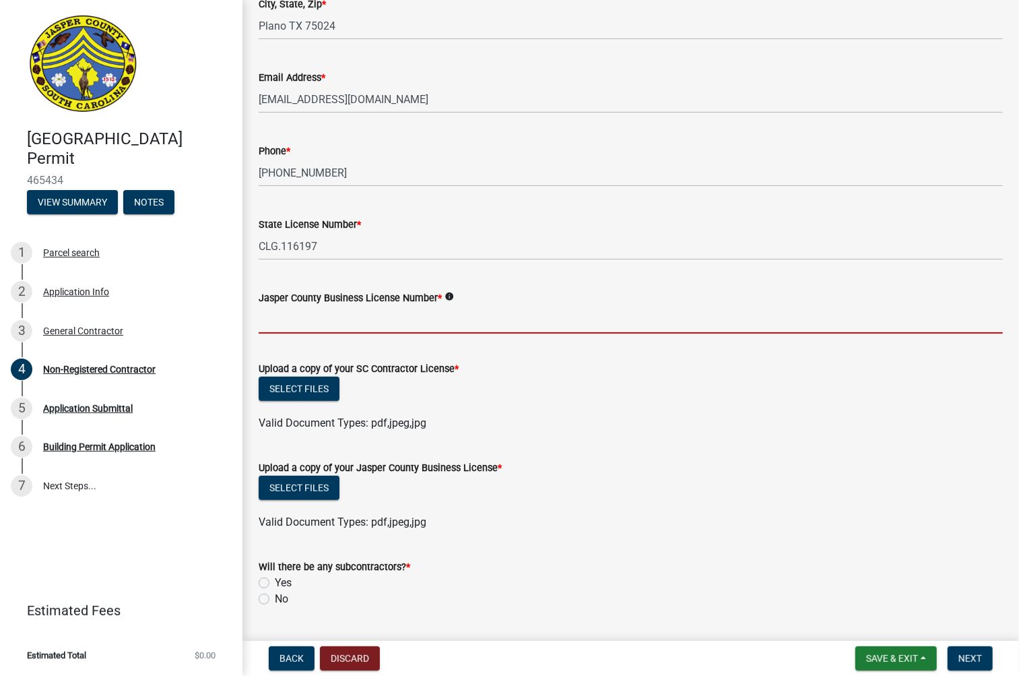
click at [409, 321] on input "Jasper County Business License Number *" at bounding box center [631, 320] width 744 height 28
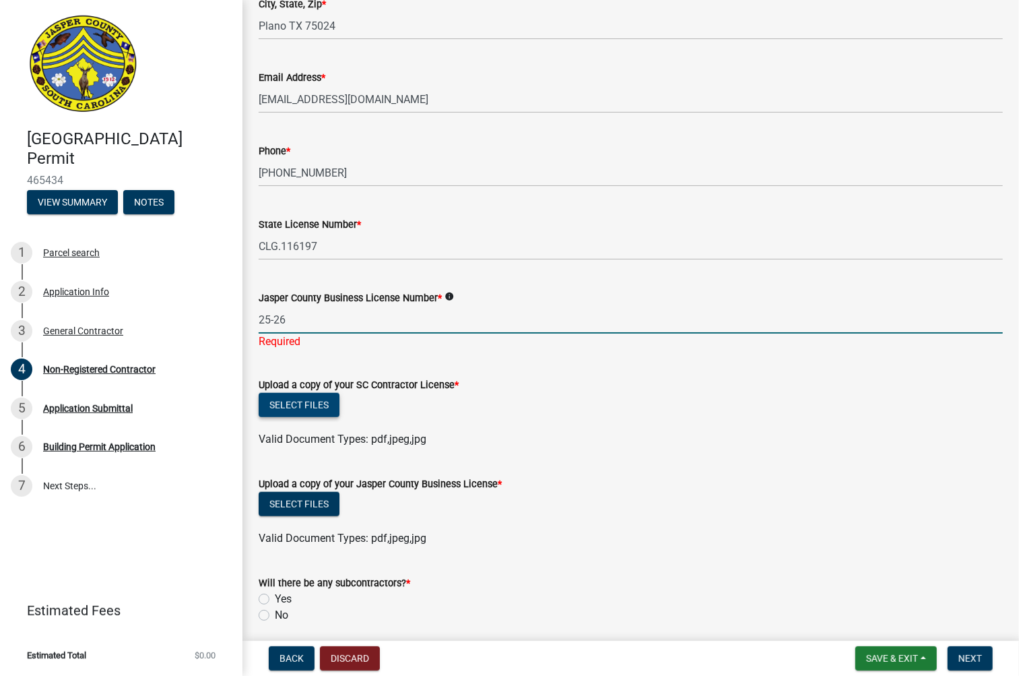
type input "25-26"
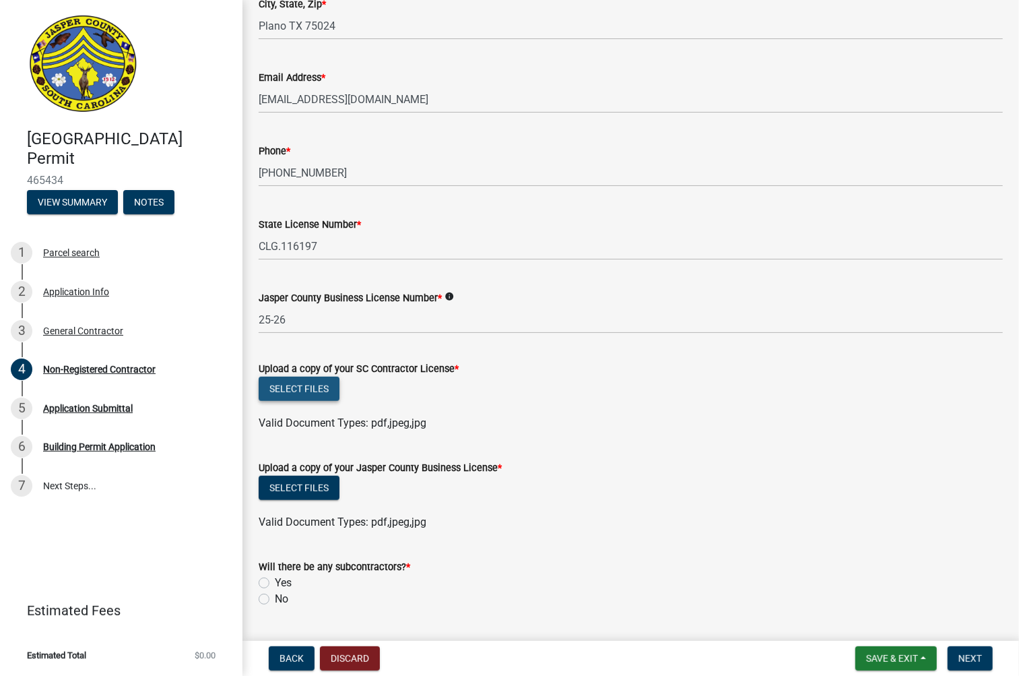
click at [311, 406] on wm-upload "Select files Valid Document Types: pdf,jpeg,jpg" at bounding box center [631, 404] width 744 height 55
click at [307, 391] on button "Select files" at bounding box center [299, 389] width 81 height 24
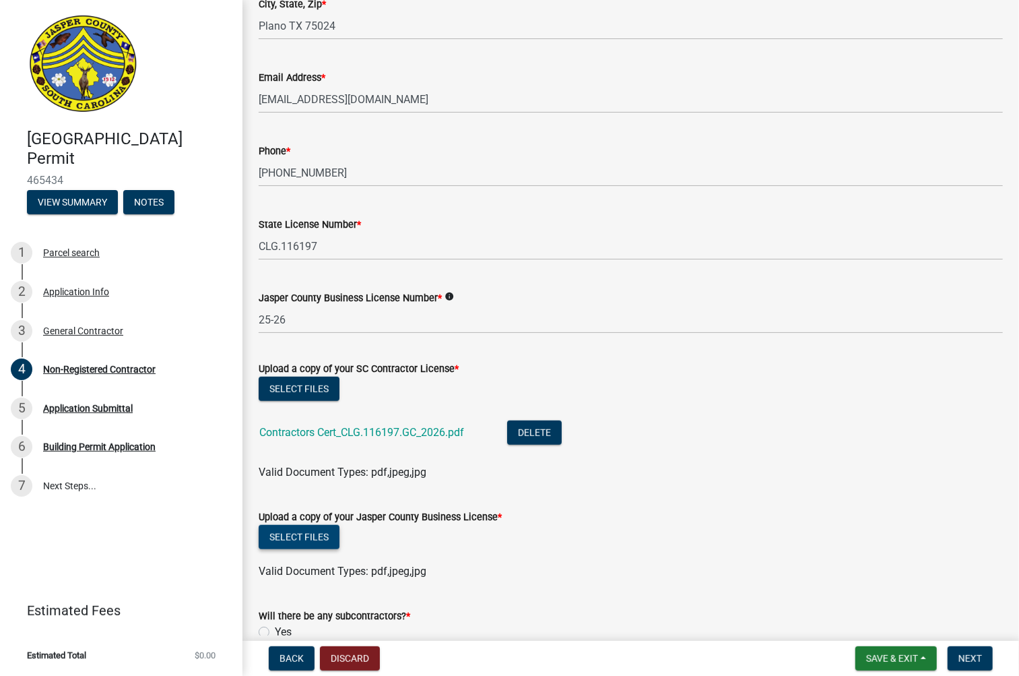
click at [307, 530] on button "Select files" at bounding box center [299, 537] width 81 height 24
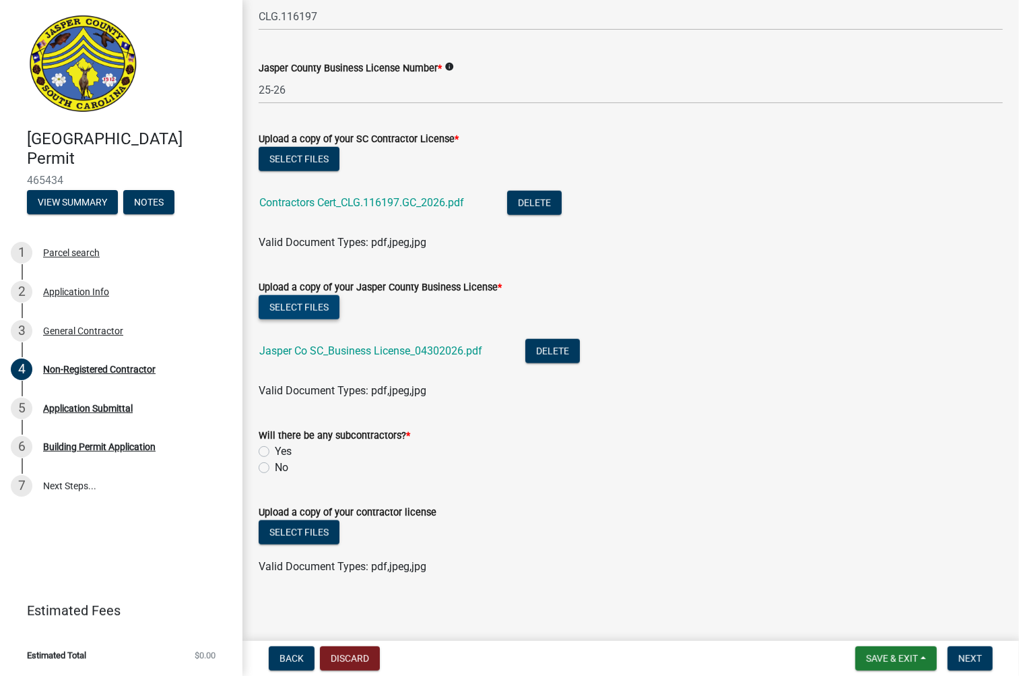
scroll to position [698, 0]
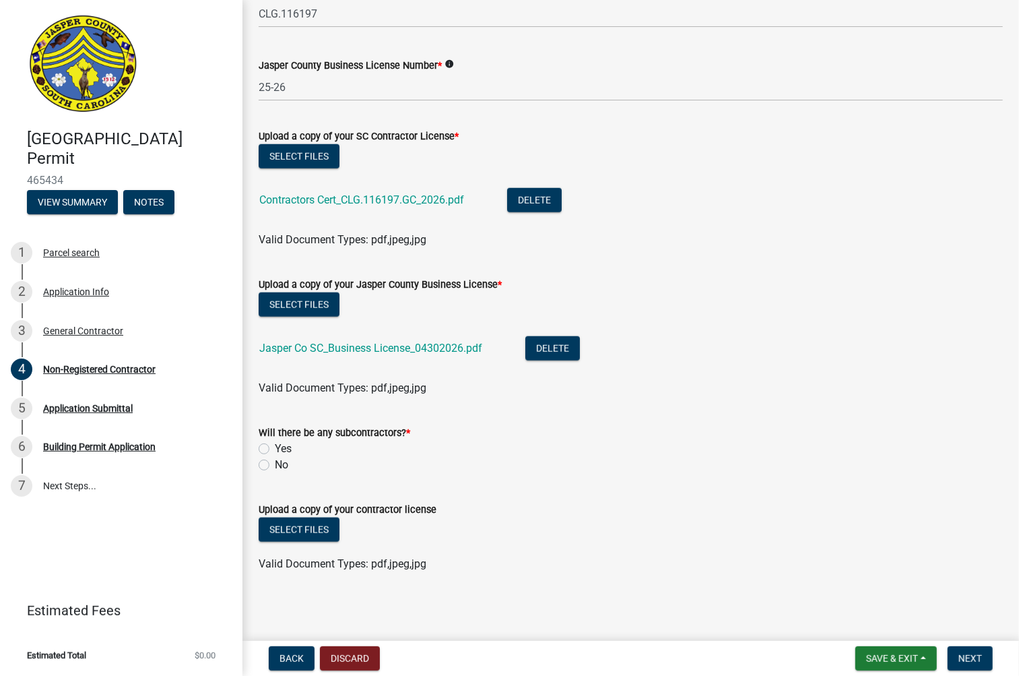
click at [275, 462] on label "No" at bounding box center [281, 465] width 13 height 16
click at [275, 462] on input "No" at bounding box center [279, 461] width 9 height 9
radio input "true"
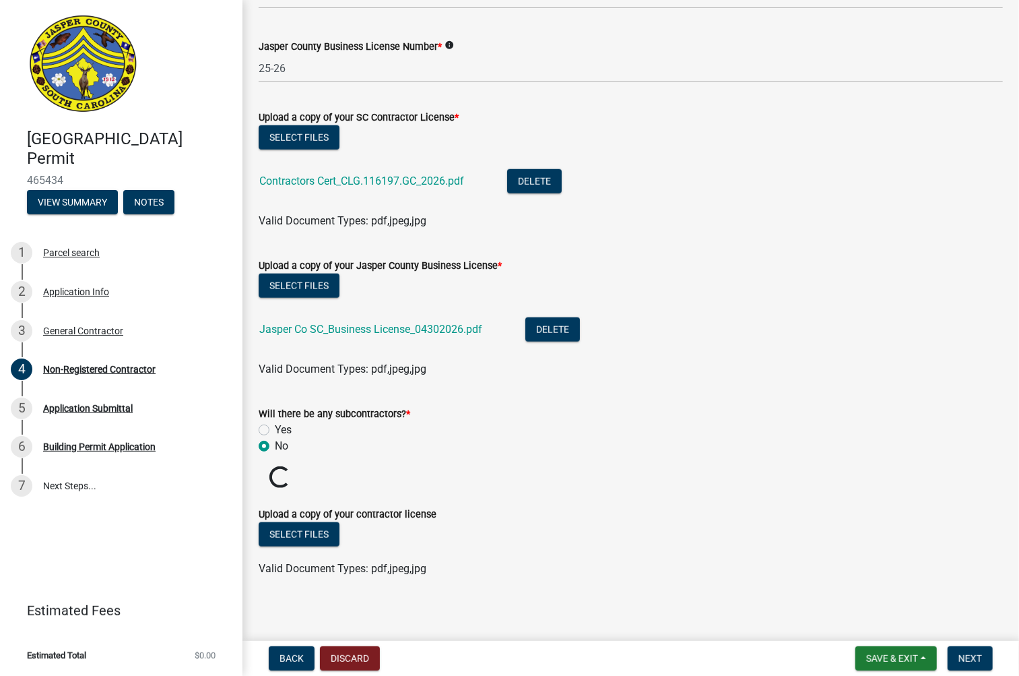
scroll to position [722, 0]
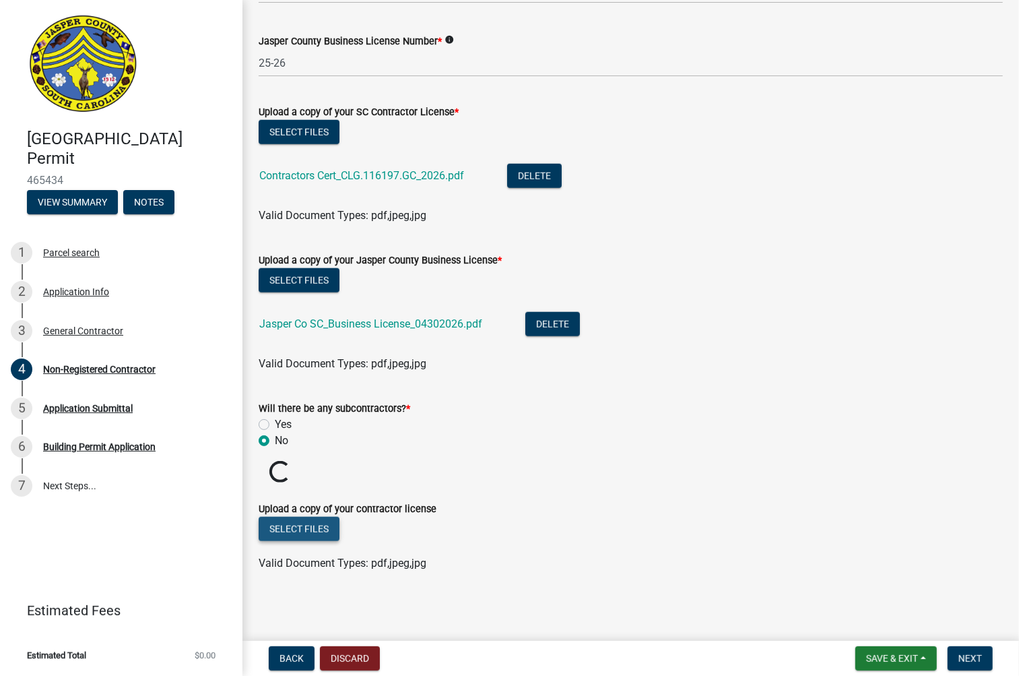
click at [303, 529] on button "Select files" at bounding box center [299, 529] width 81 height 24
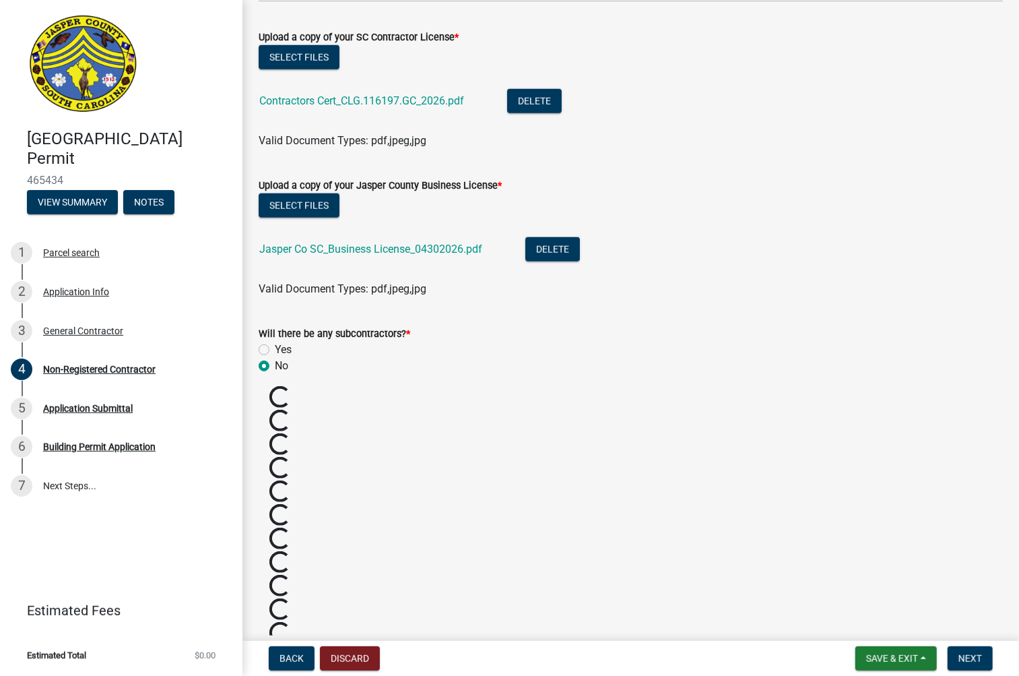
scroll to position [698, 0]
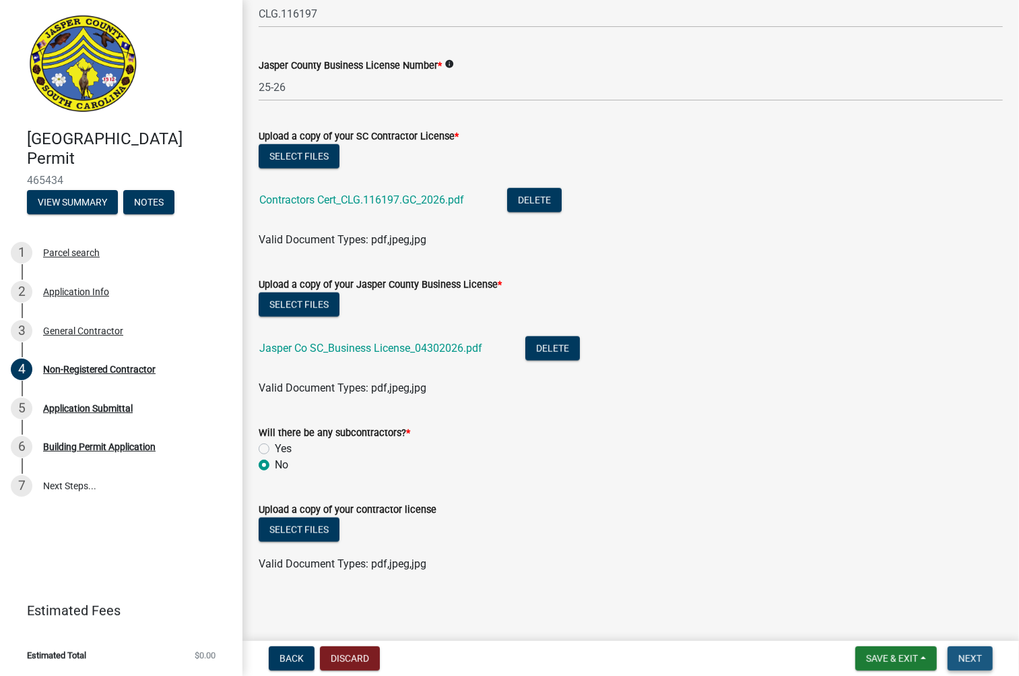
click at [969, 653] on span "Next" at bounding box center [971, 658] width 24 height 11
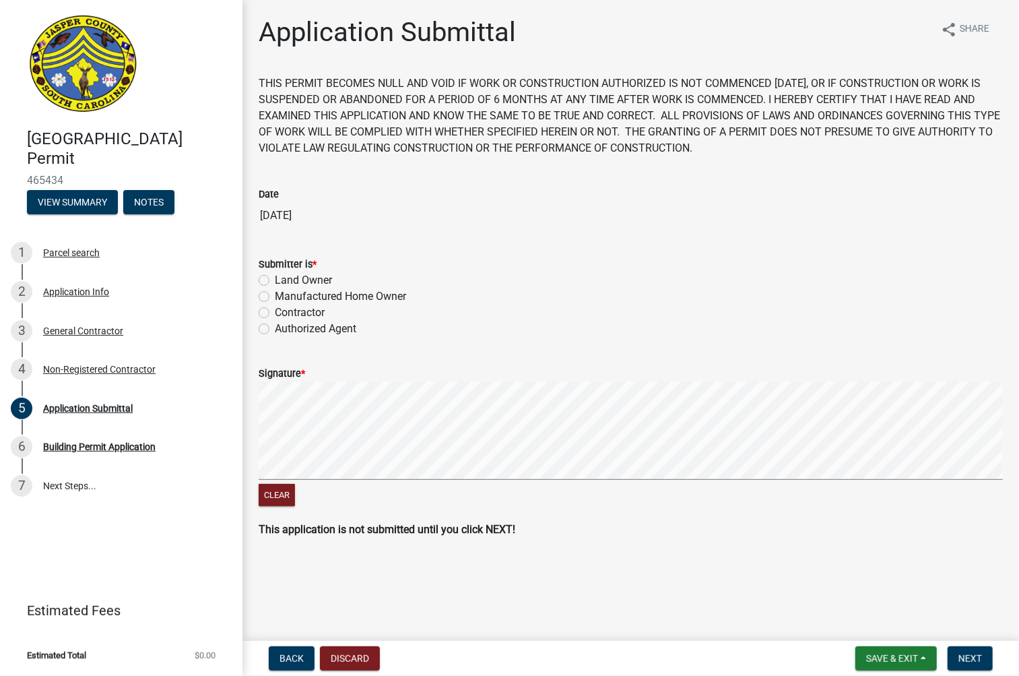
click at [275, 313] on label "Contractor" at bounding box center [300, 313] width 50 height 16
click at [275, 313] on input "Contractor" at bounding box center [279, 309] width 9 height 9
radio input "true"
click at [1007, 482] on html "Internet Explorer does NOT work with GeoPermits. Get a new browser for more sec…" at bounding box center [509, 338] width 1019 height 676
click at [971, 663] on button "Next" at bounding box center [970, 658] width 45 height 24
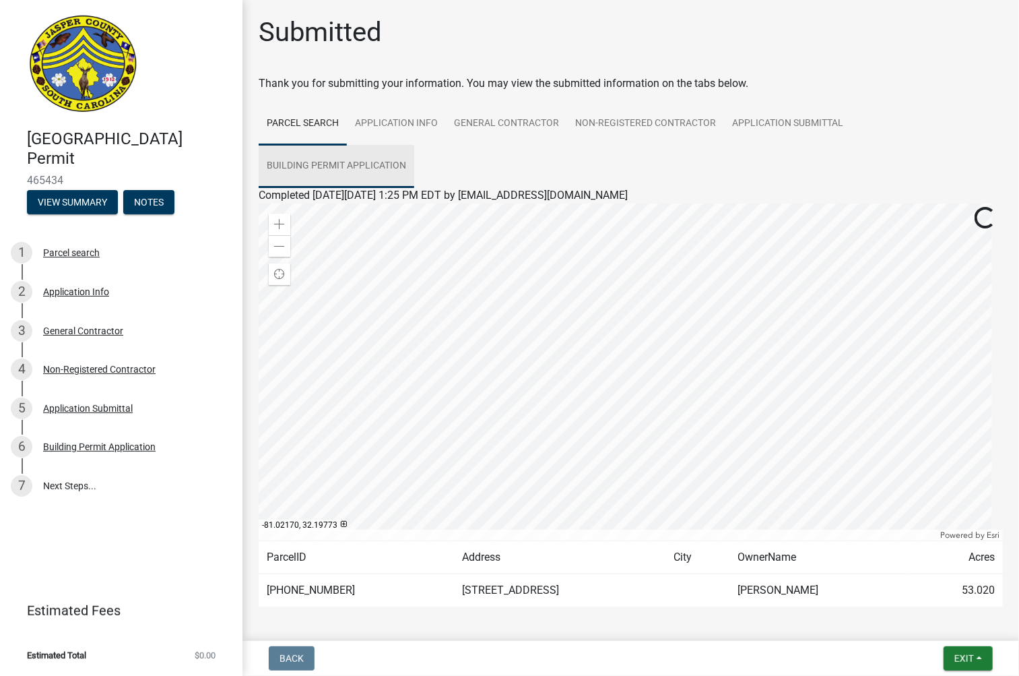
click at [292, 160] on link "Building Permit Application" at bounding box center [337, 166] width 156 height 43
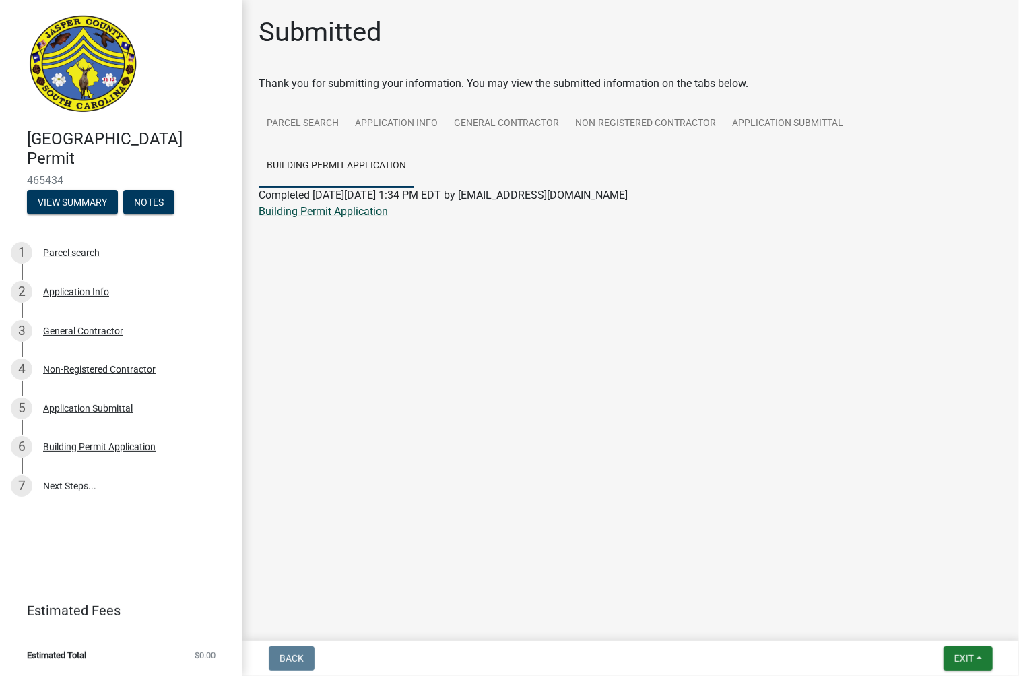
click at [375, 205] on link "Building Permit Application" at bounding box center [323, 211] width 129 height 13
